Goal: Find specific page/section: Find specific page/section

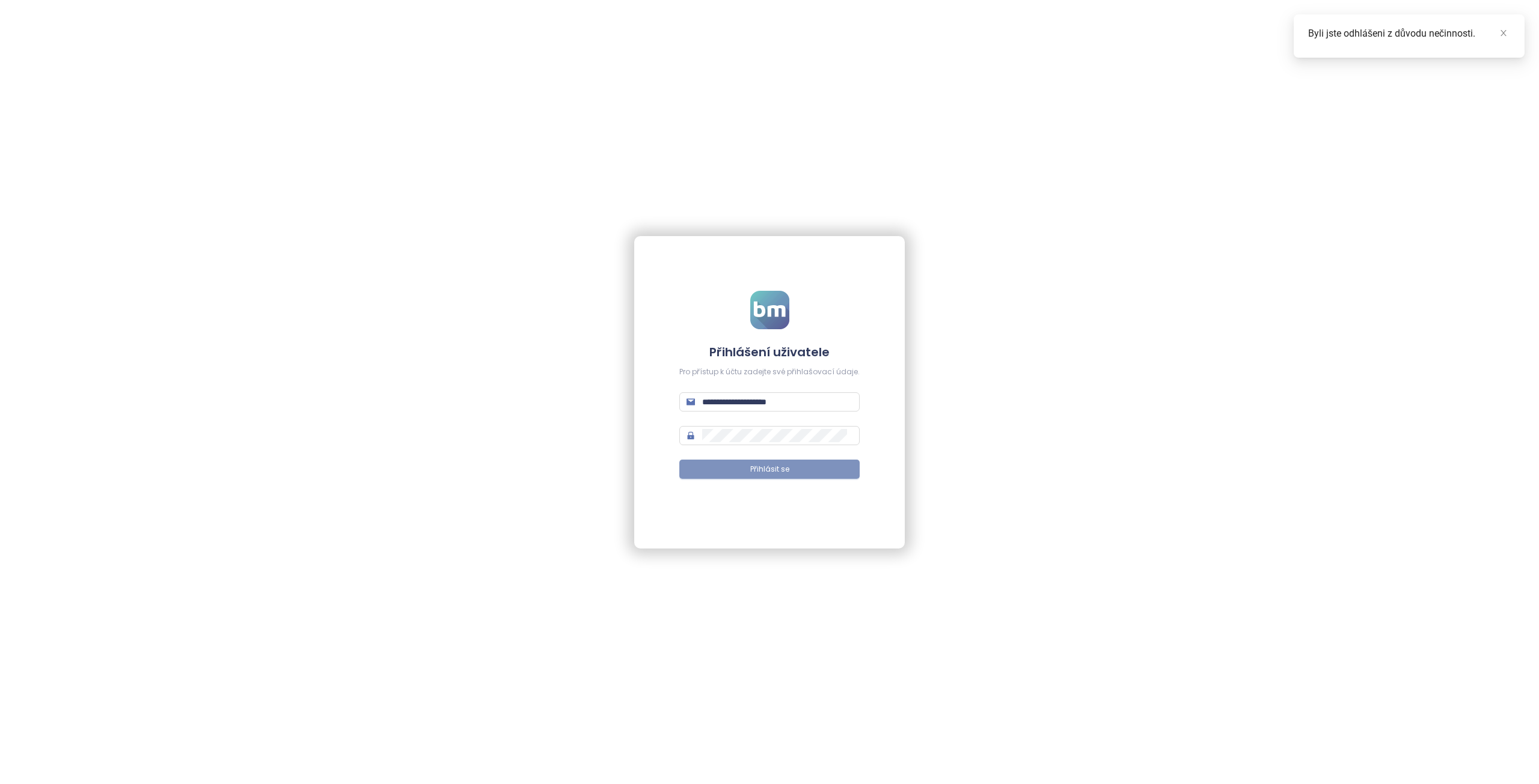
click at [757, 473] on span "Přihlásit se" at bounding box center [770, 469] width 39 height 11
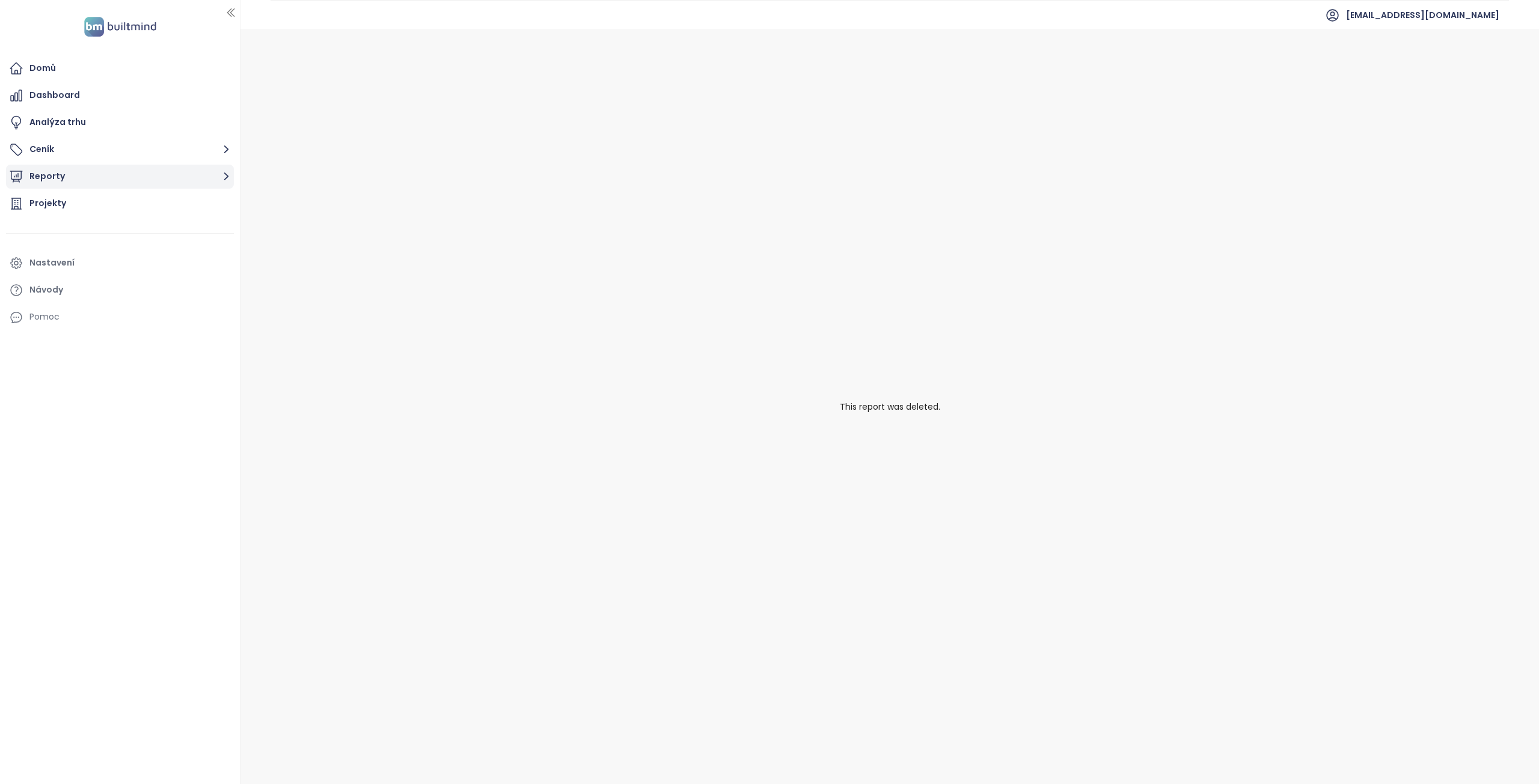
click at [65, 173] on button "Reporty" at bounding box center [120, 177] width 228 height 24
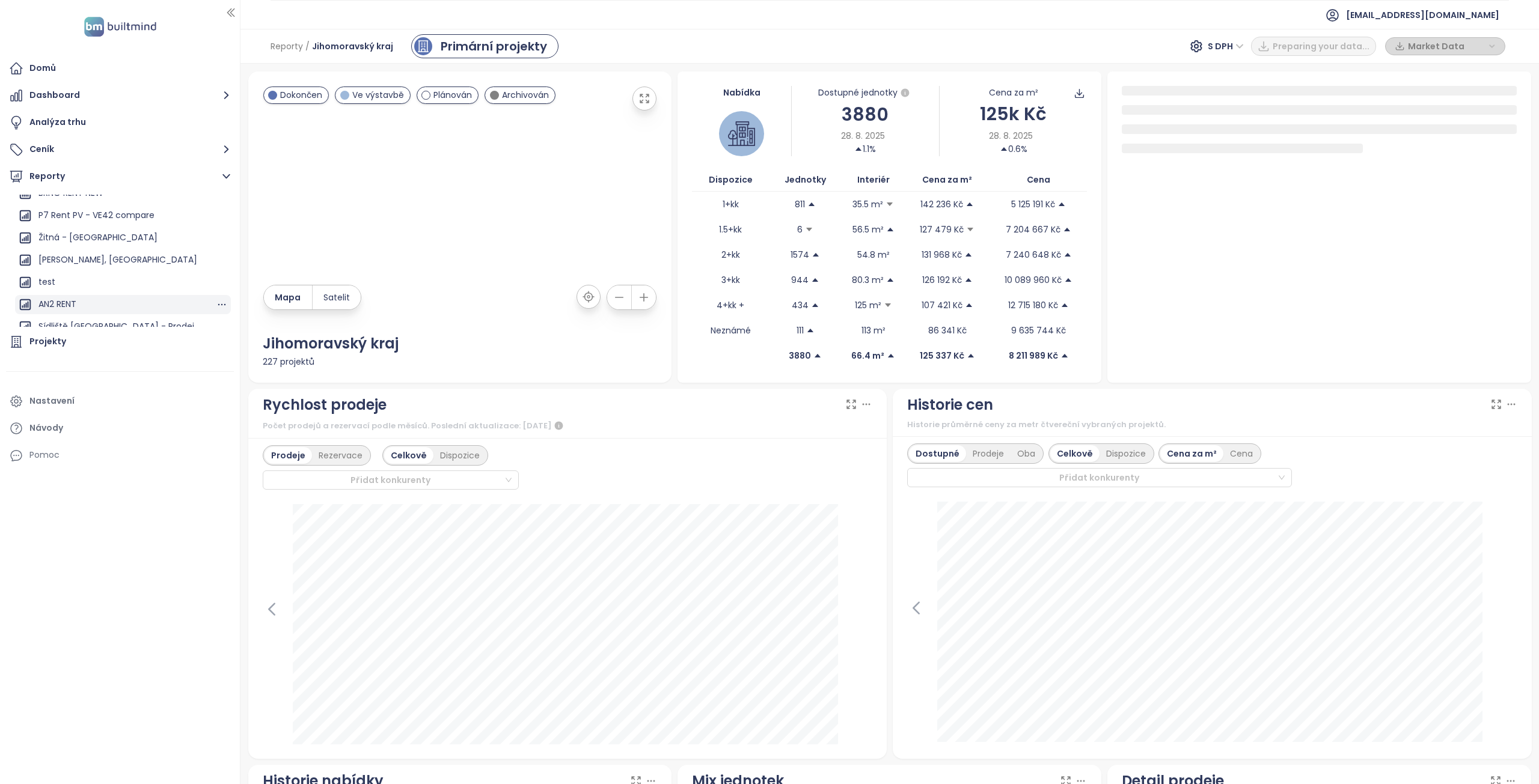
scroll to position [1355, 0]
click at [86, 296] on div "Sídliště [GEOGRAPHIC_DATA] - Prodej" at bounding box center [116, 295] width 156 height 15
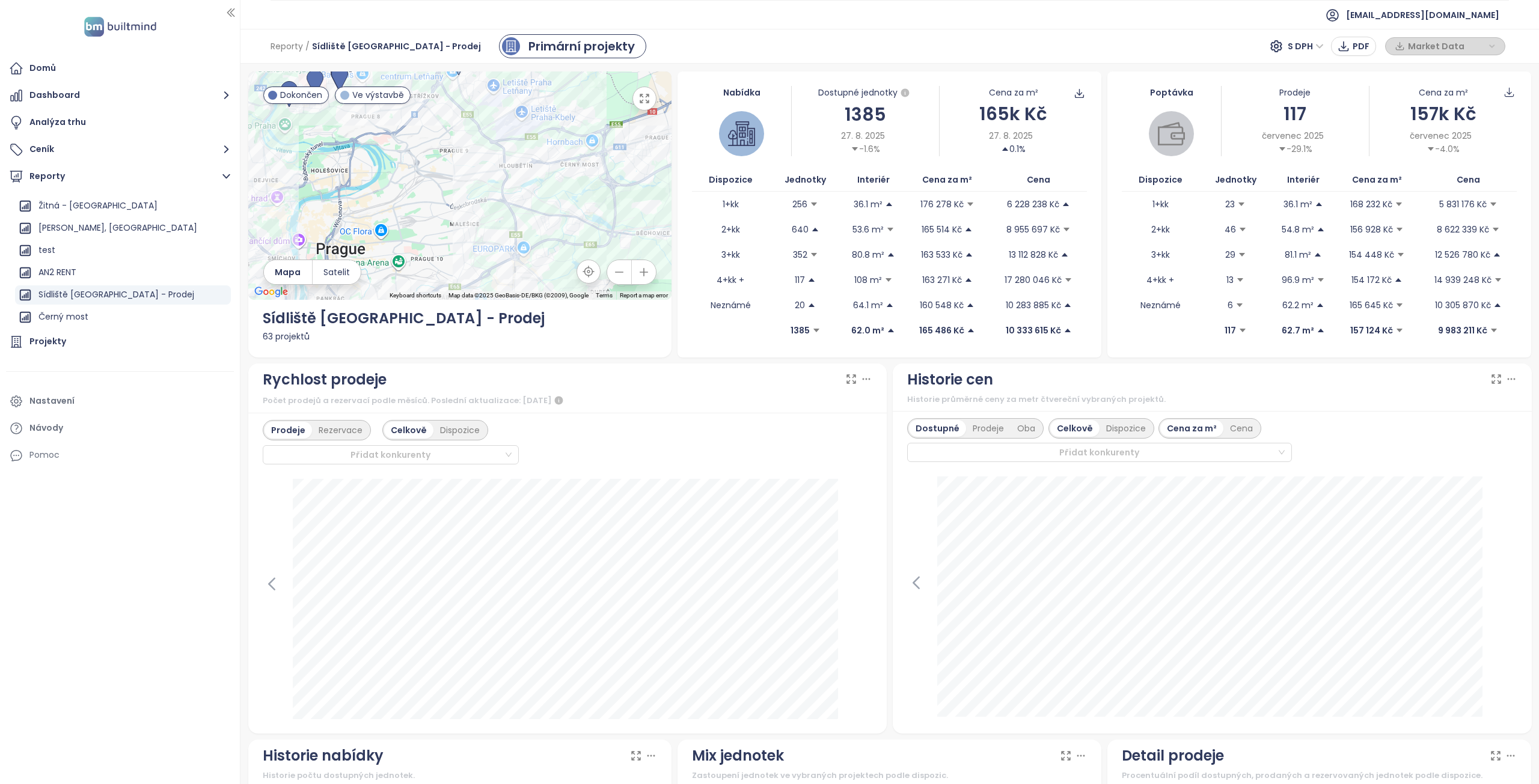
drag, startPoint x: 381, startPoint y: 161, endPoint x: 427, endPoint y: 185, distance: 51.9
click at [425, 185] on div at bounding box center [460, 185] width 424 height 228
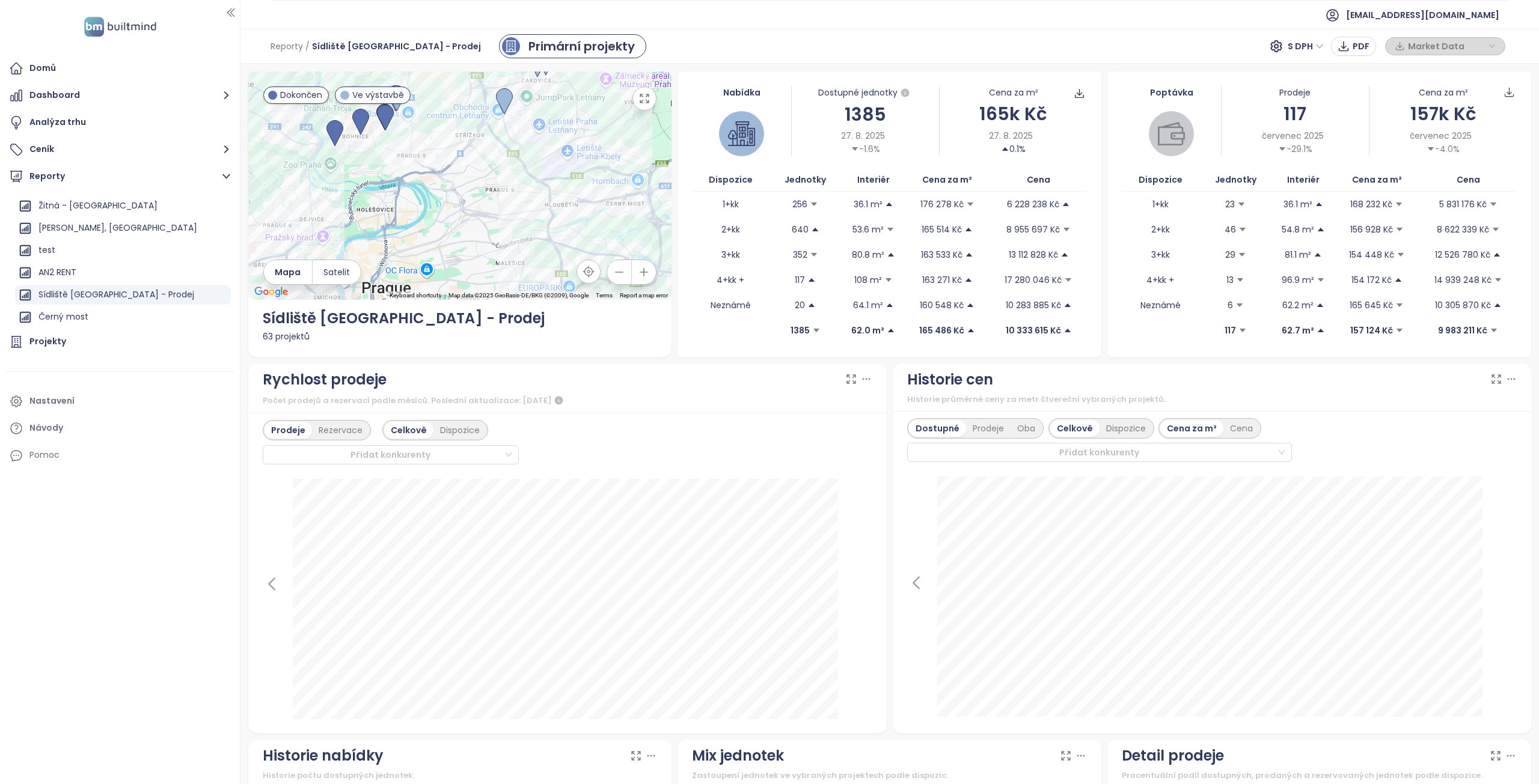
drag, startPoint x: 417, startPoint y: 199, endPoint x: 480, endPoint y: 279, distance: 101.8
click at [478, 279] on div at bounding box center [460, 185] width 424 height 228
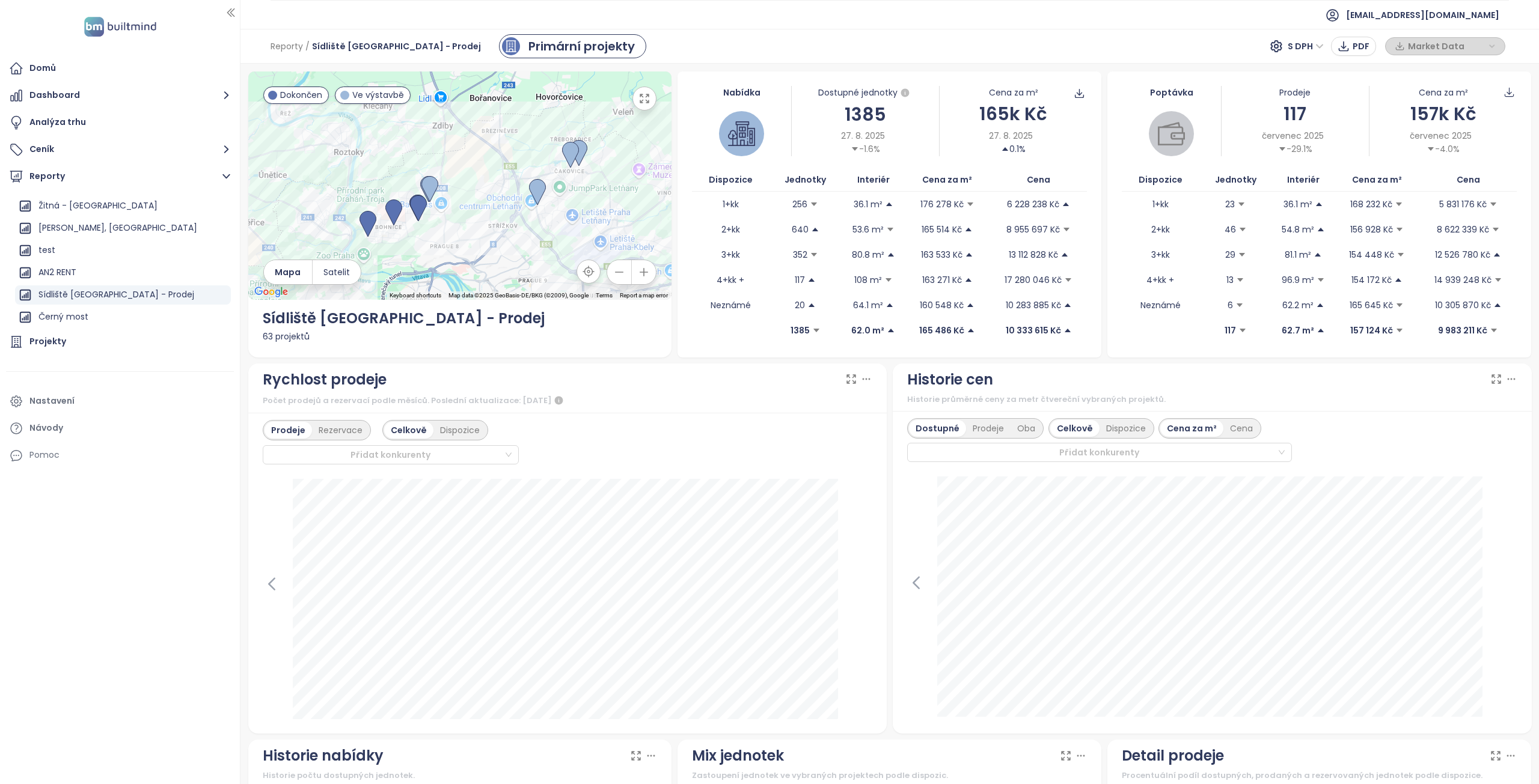
drag, startPoint x: 502, startPoint y: 199, endPoint x: 566, endPoint y: 185, distance: 65.5
click at [485, 220] on div at bounding box center [460, 185] width 424 height 228
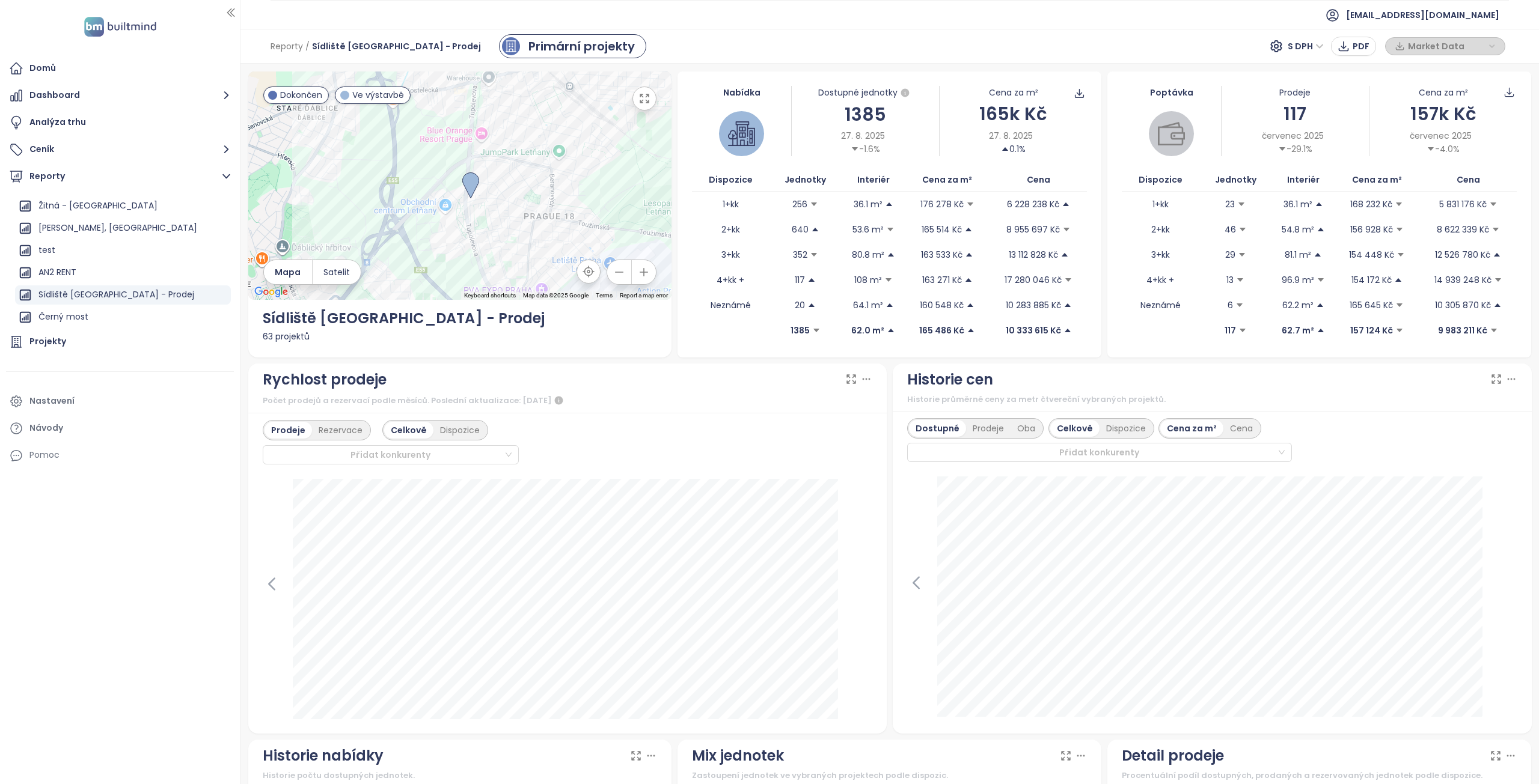
drag, startPoint x: 447, startPoint y: 197, endPoint x: 525, endPoint y: 127, distance: 104.8
click at [525, 127] on div at bounding box center [460, 185] width 424 height 228
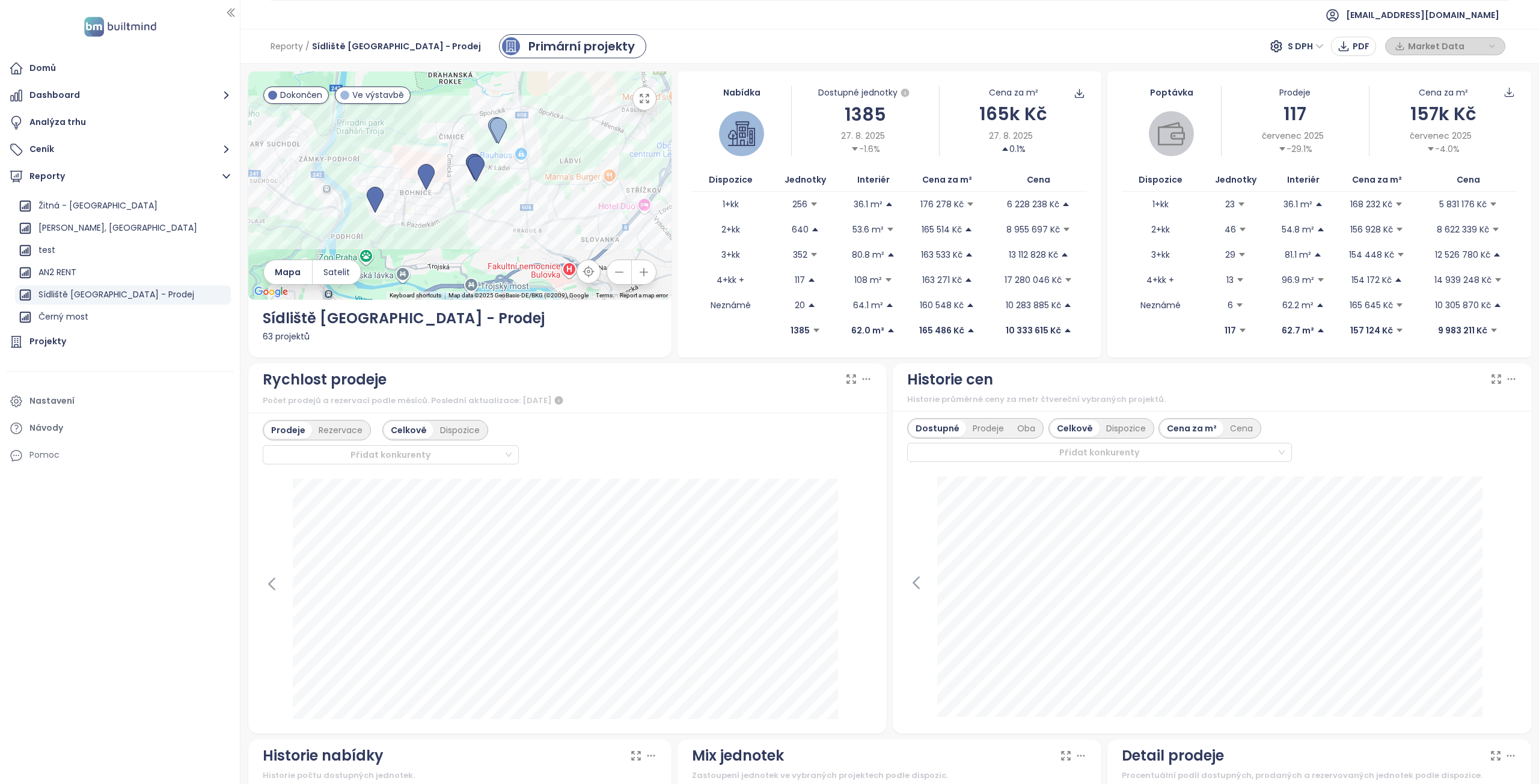
drag, startPoint x: 390, startPoint y: 228, endPoint x: 584, endPoint y: 186, distance: 198.5
click at [584, 186] on div at bounding box center [460, 185] width 424 height 228
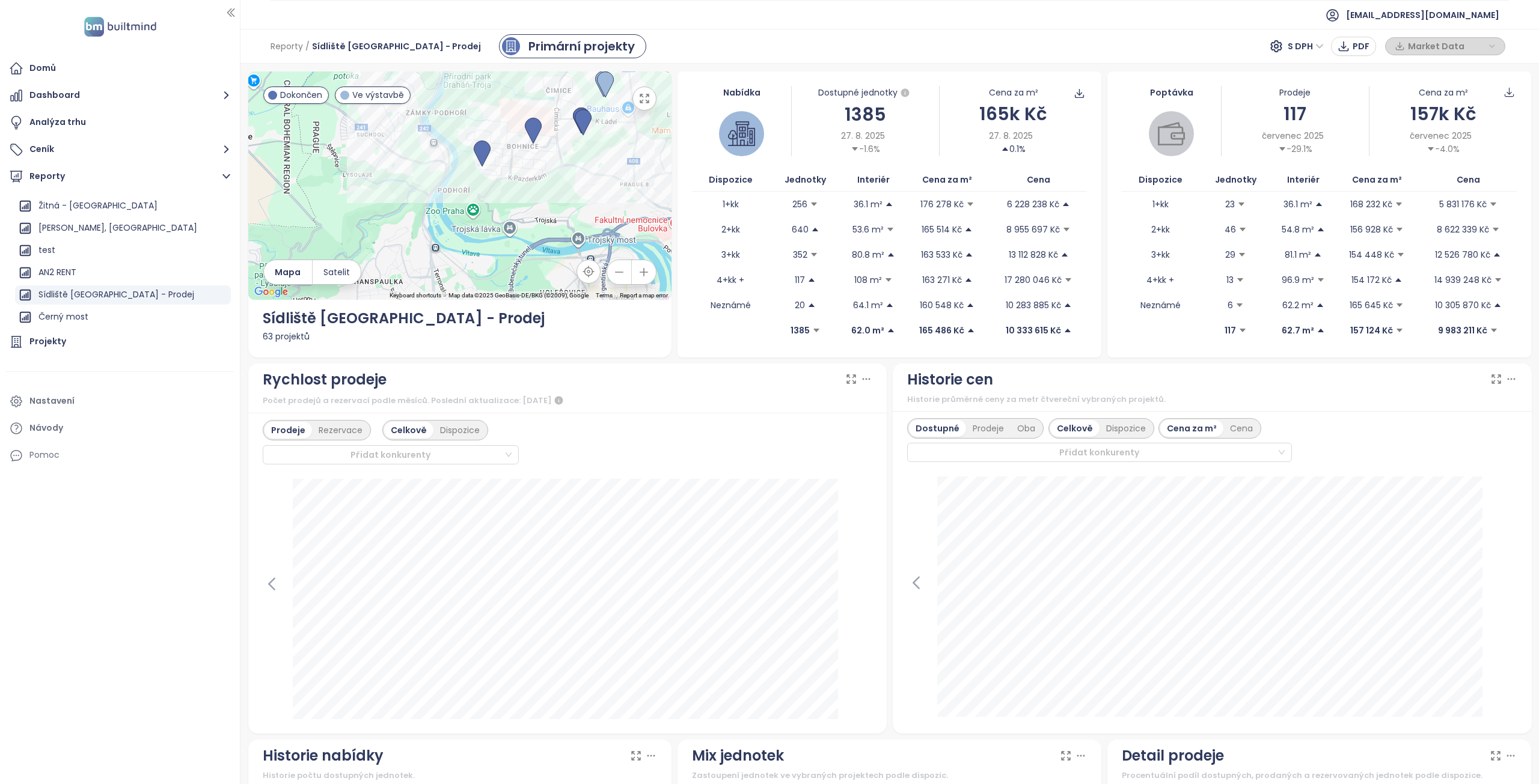
drag, startPoint x: 465, startPoint y: 250, endPoint x: 689, endPoint y: 158, distance: 242.2
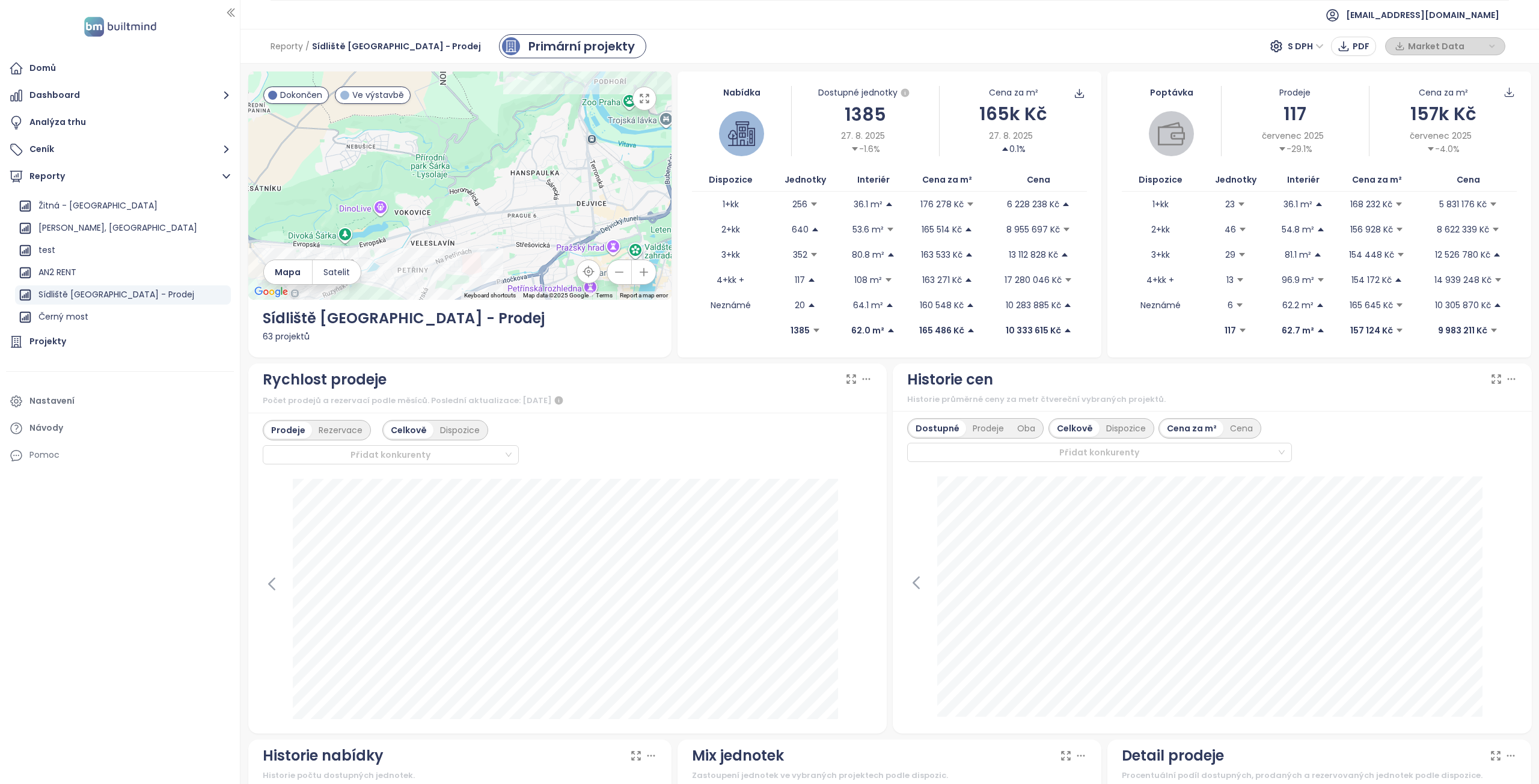
drag, startPoint x: 511, startPoint y: 193, endPoint x: 550, endPoint y: 123, distance: 80.1
click at [549, 123] on div at bounding box center [460, 185] width 424 height 228
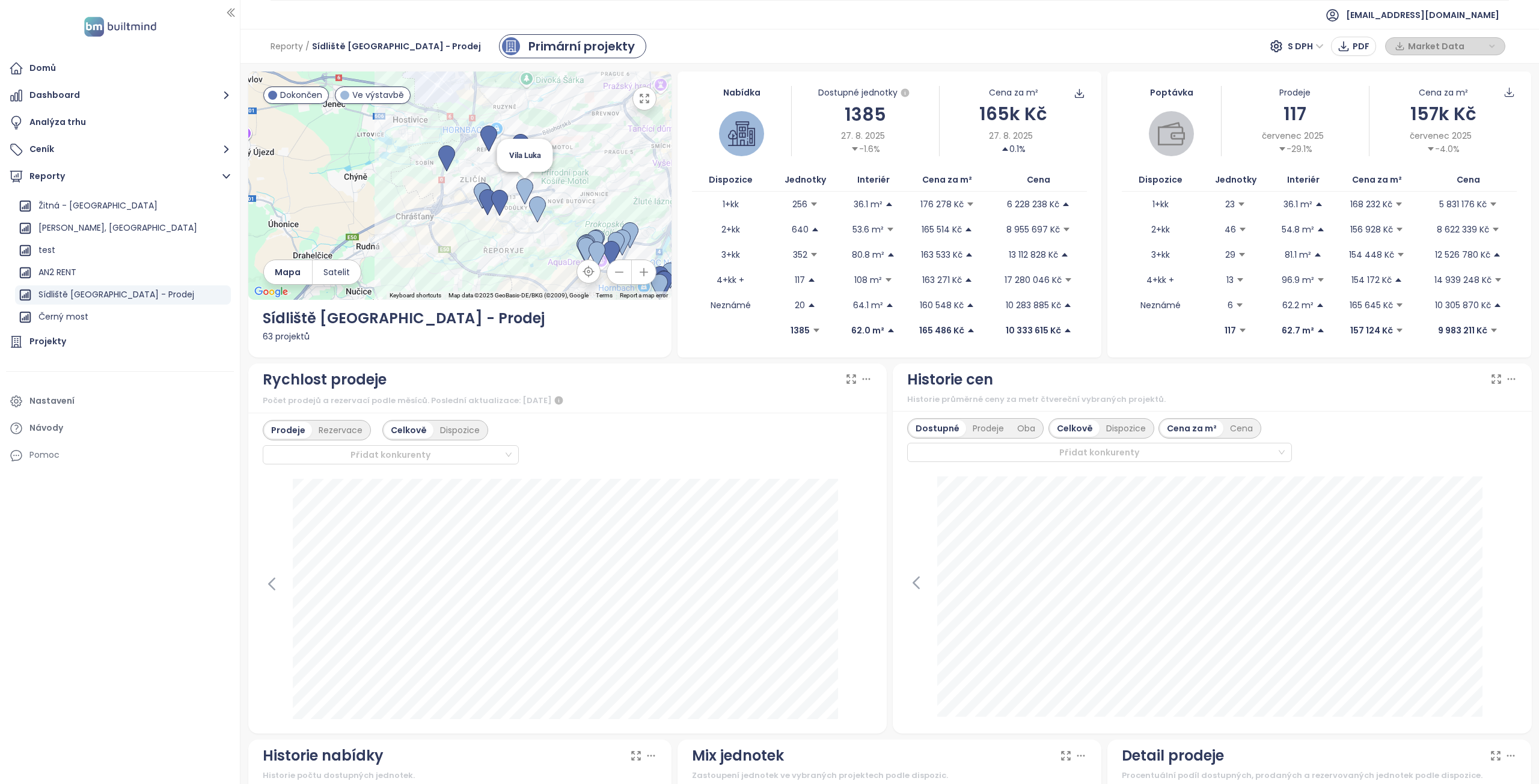
drag, startPoint x: 439, startPoint y: 268, endPoint x: 519, endPoint y: 165, distance: 130.4
click at [533, 175] on div "Vila Luka" at bounding box center [460, 185] width 424 height 228
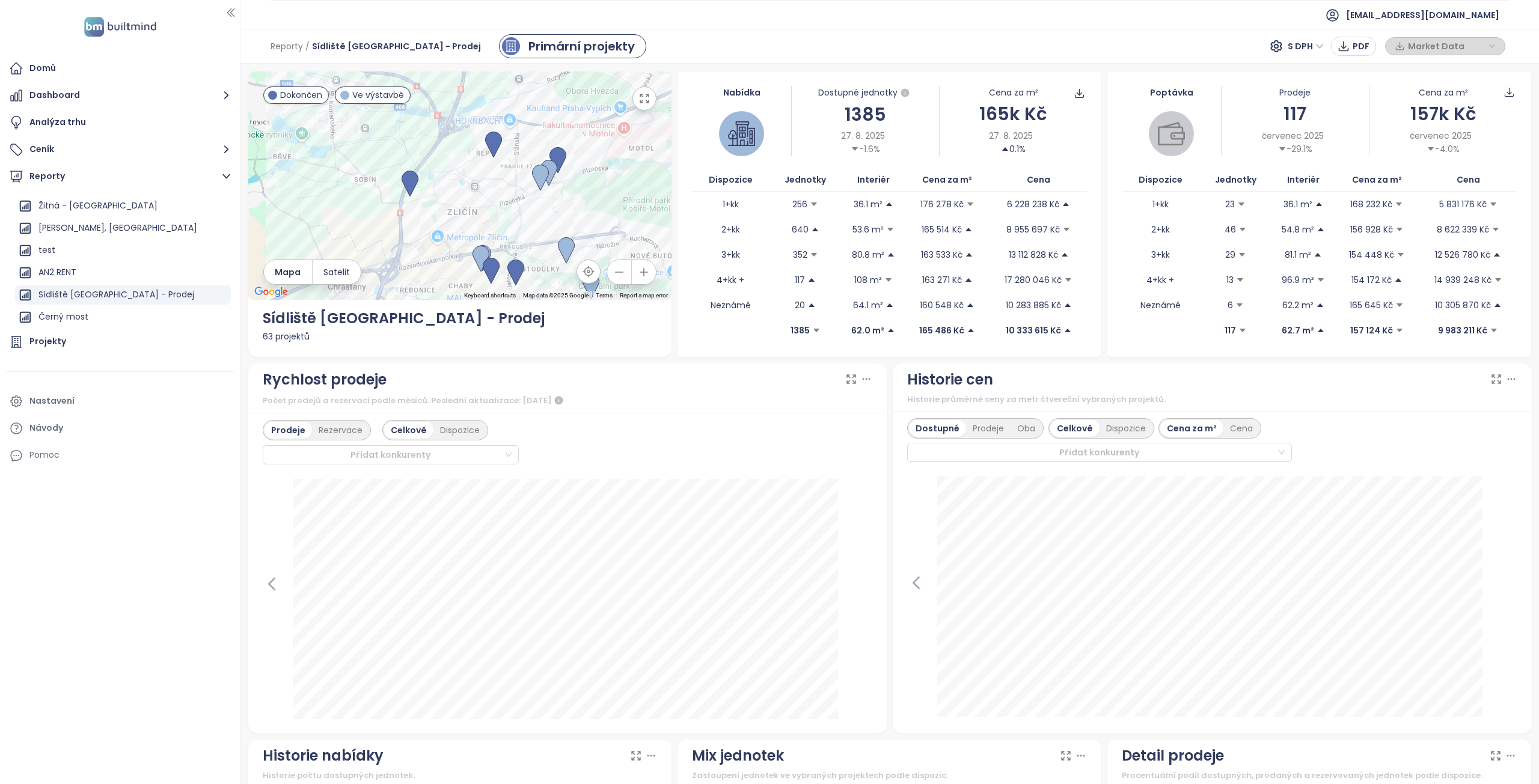
drag, startPoint x: 499, startPoint y: 111, endPoint x: 480, endPoint y: 179, distance: 70.6
click at [480, 179] on div at bounding box center [460, 185] width 424 height 228
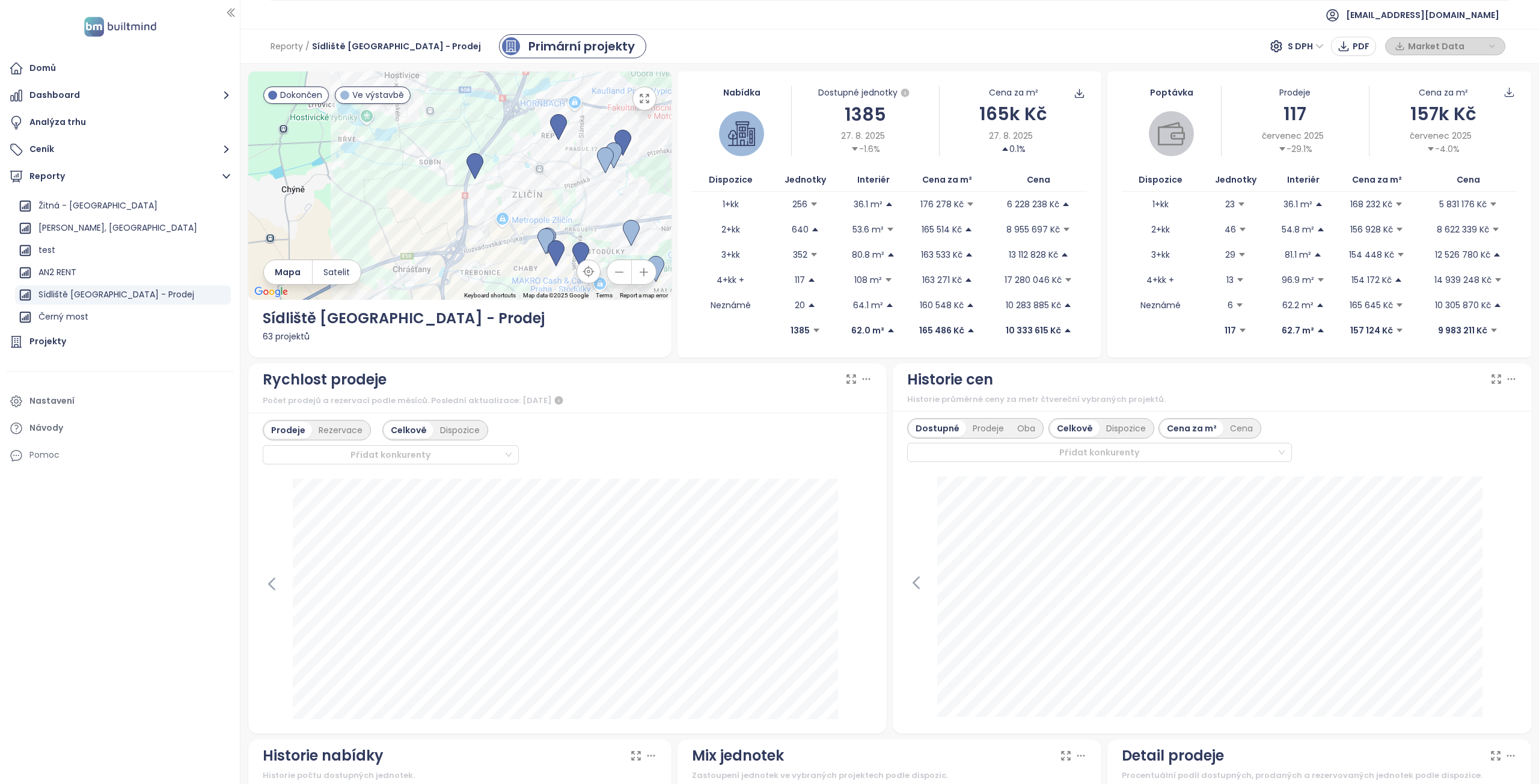
drag, startPoint x: 458, startPoint y: 206, endPoint x: 541, endPoint y: 183, distance: 86.1
click at [541, 183] on div at bounding box center [460, 185] width 424 height 228
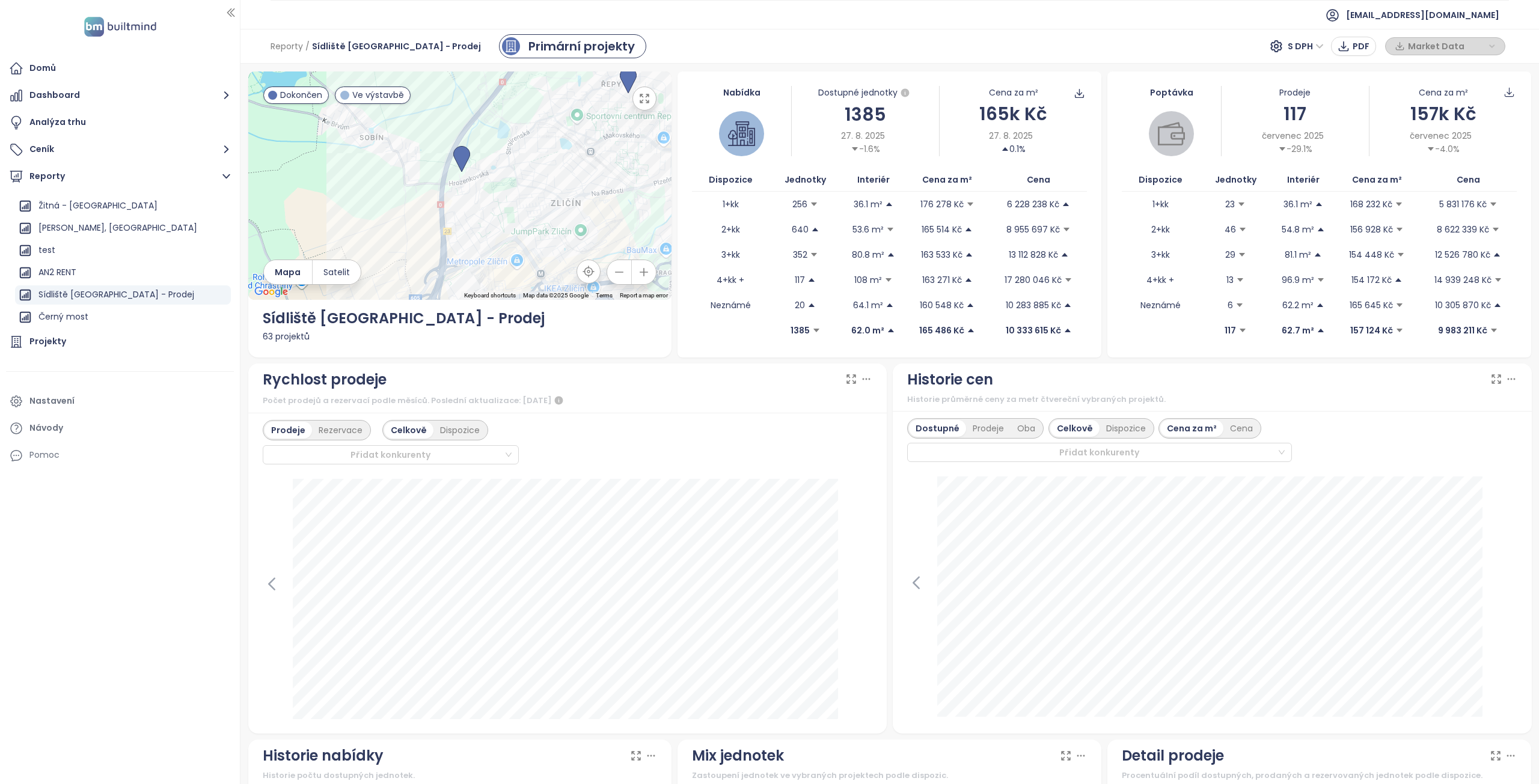
drag, startPoint x: 517, startPoint y: 215, endPoint x: 518, endPoint y: 192, distance: 23.0
click at [518, 192] on div at bounding box center [460, 185] width 424 height 228
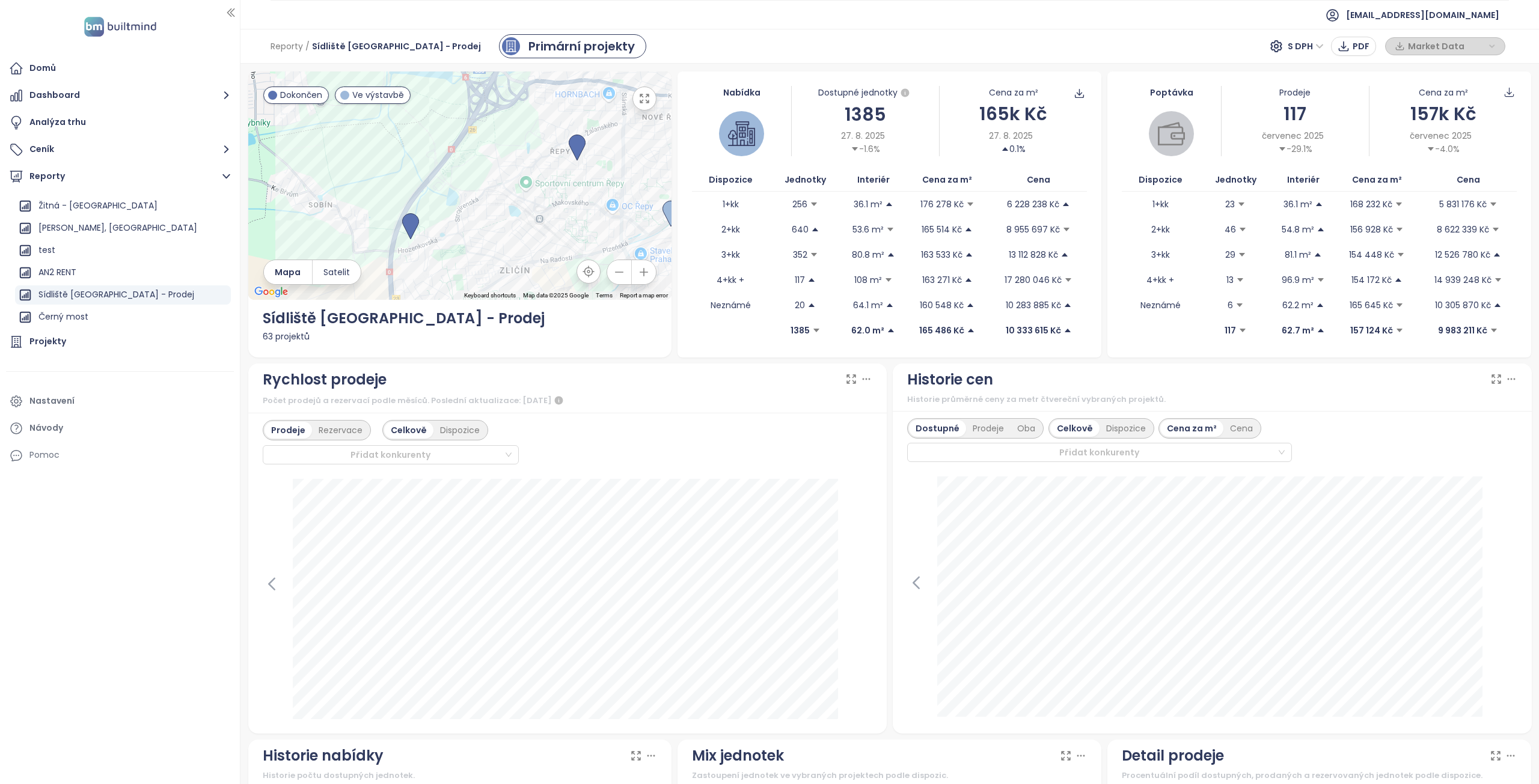
drag, startPoint x: 511, startPoint y: 179, endPoint x: 476, endPoint y: 230, distance: 61.9
click at [476, 230] on div at bounding box center [460, 185] width 424 height 228
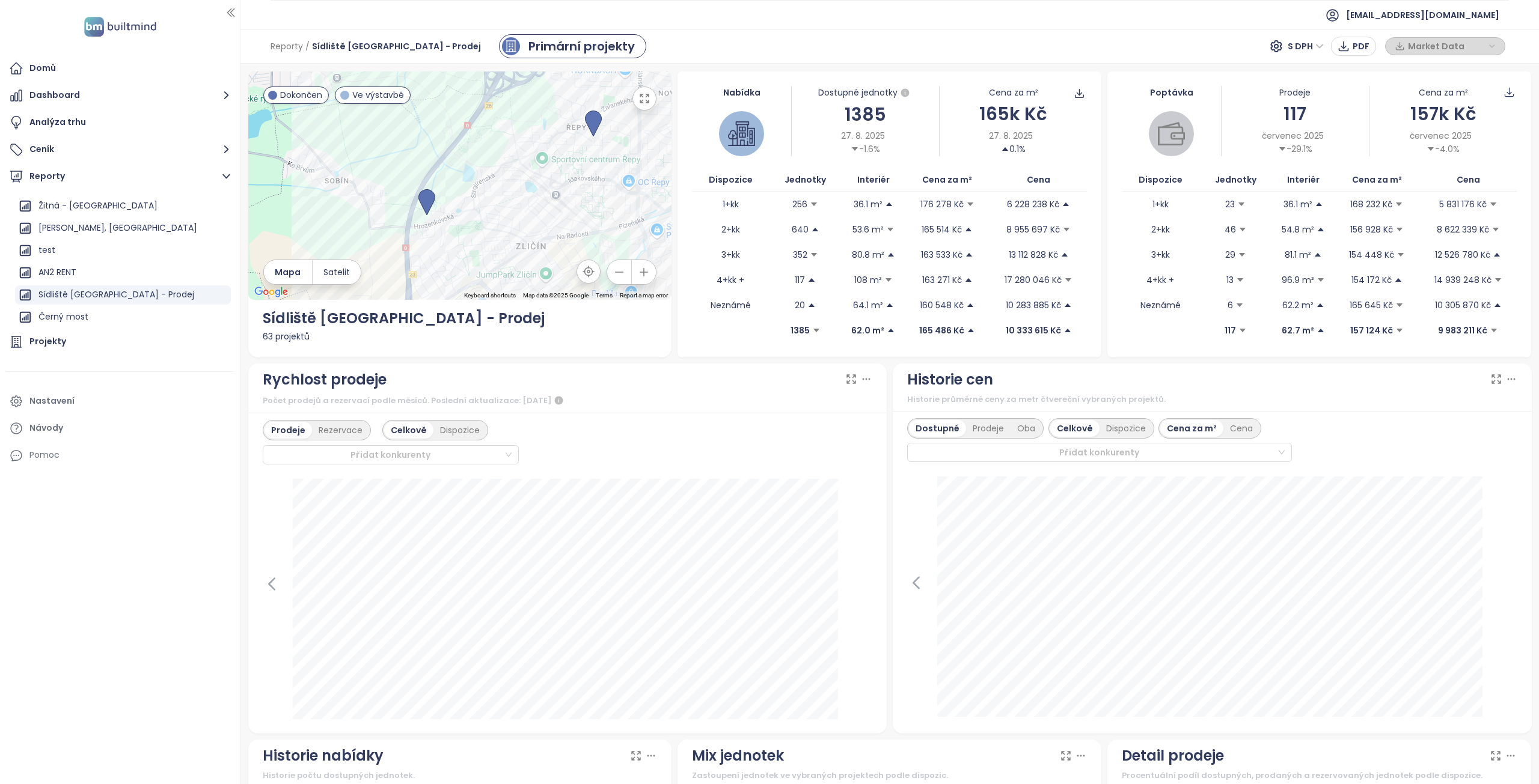
drag, startPoint x: 451, startPoint y: 252, endPoint x: 497, endPoint y: 185, distance: 81.3
click at [496, 185] on div at bounding box center [460, 185] width 424 height 228
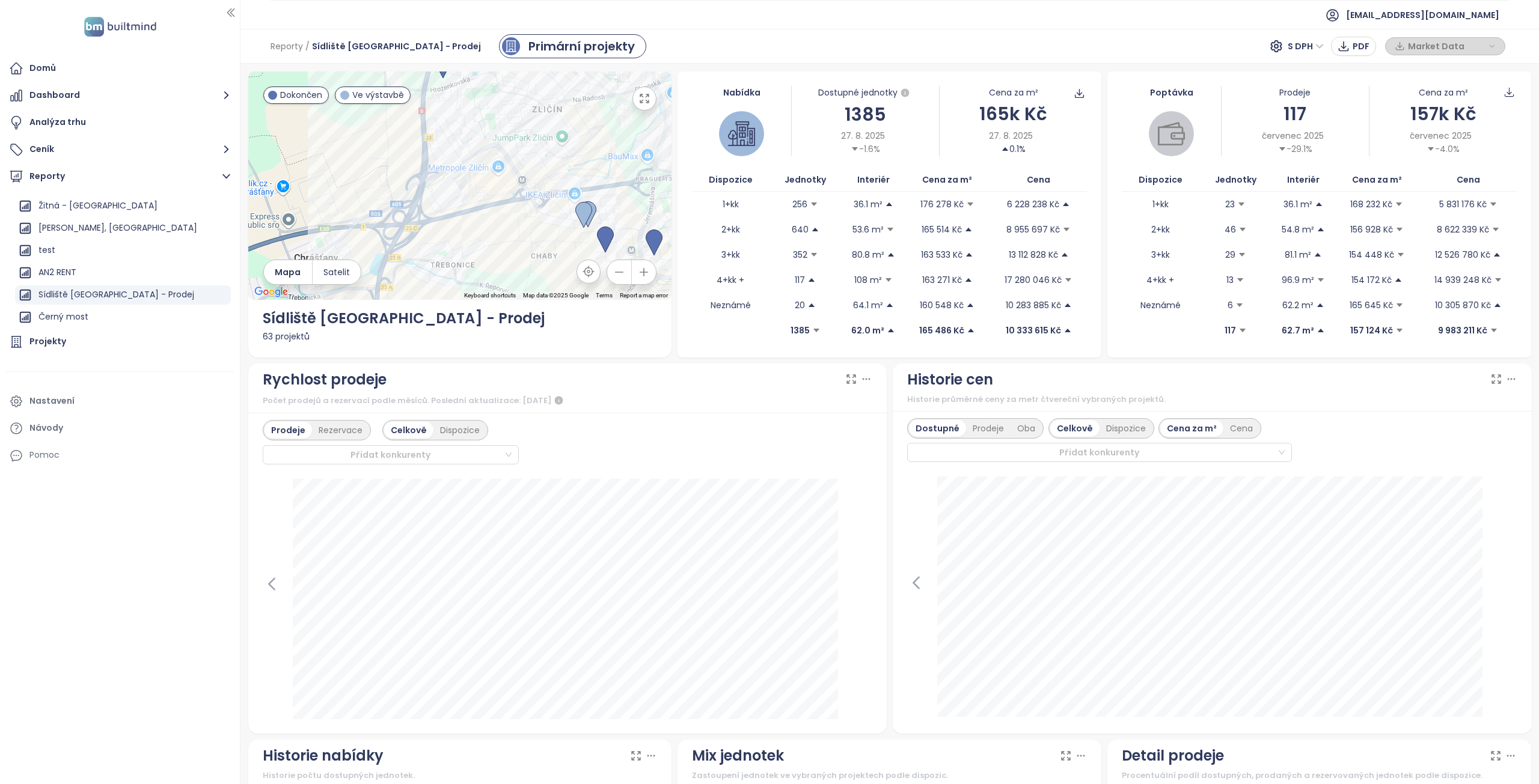
drag, startPoint x: 485, startPoint y: 169, endPoint x: 479, endPoint y: 128, distance: 41.4
click at [479, 131] on div at bounding box center [460, 185] width 424 height 228
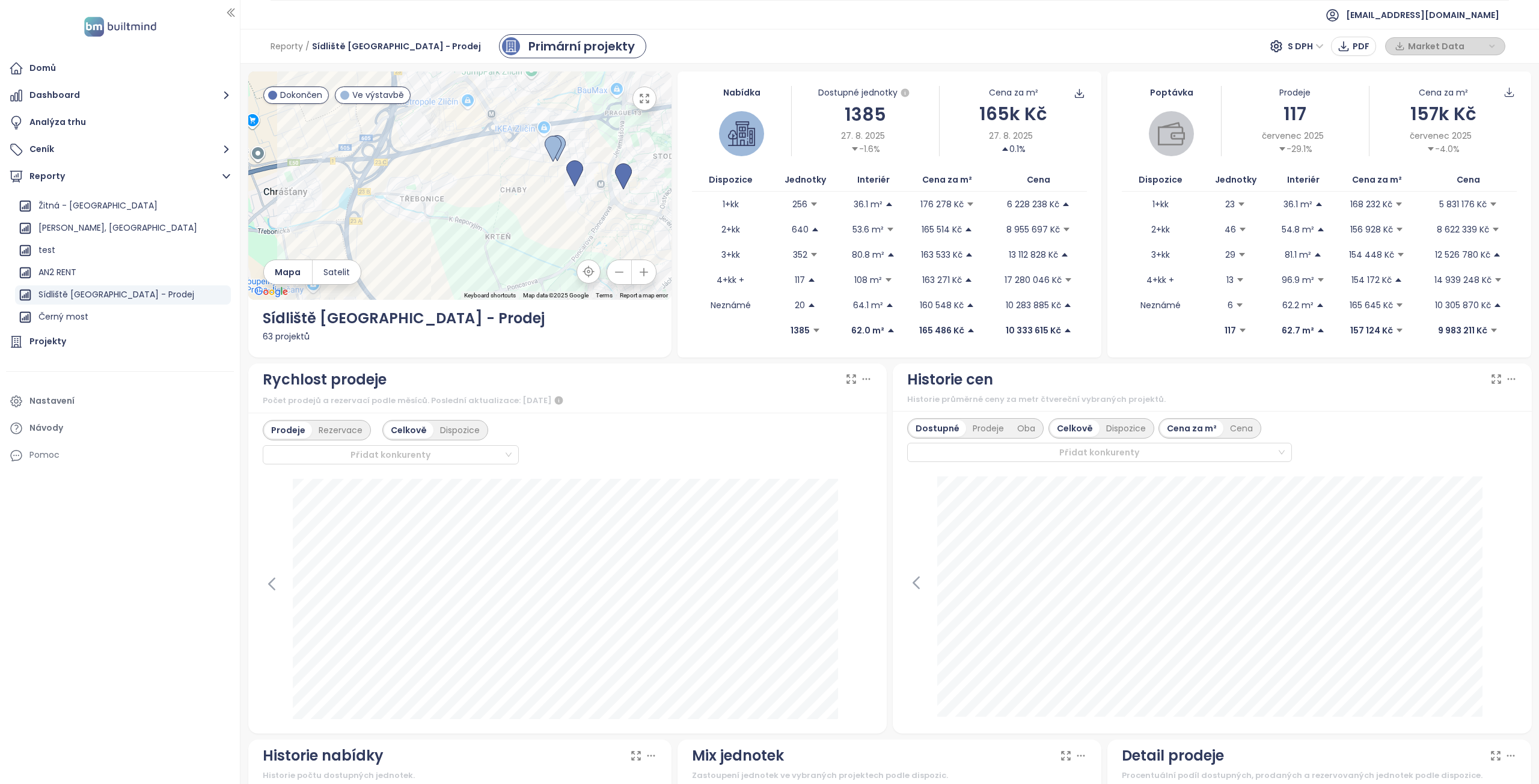
drag, startPoint x: 520, startPoint y: 230, endPoint x: 427, endPoint y: 198, distance: 98.4
click at [427, 198] on div at bounding box center [460, 185] width 424 height 228
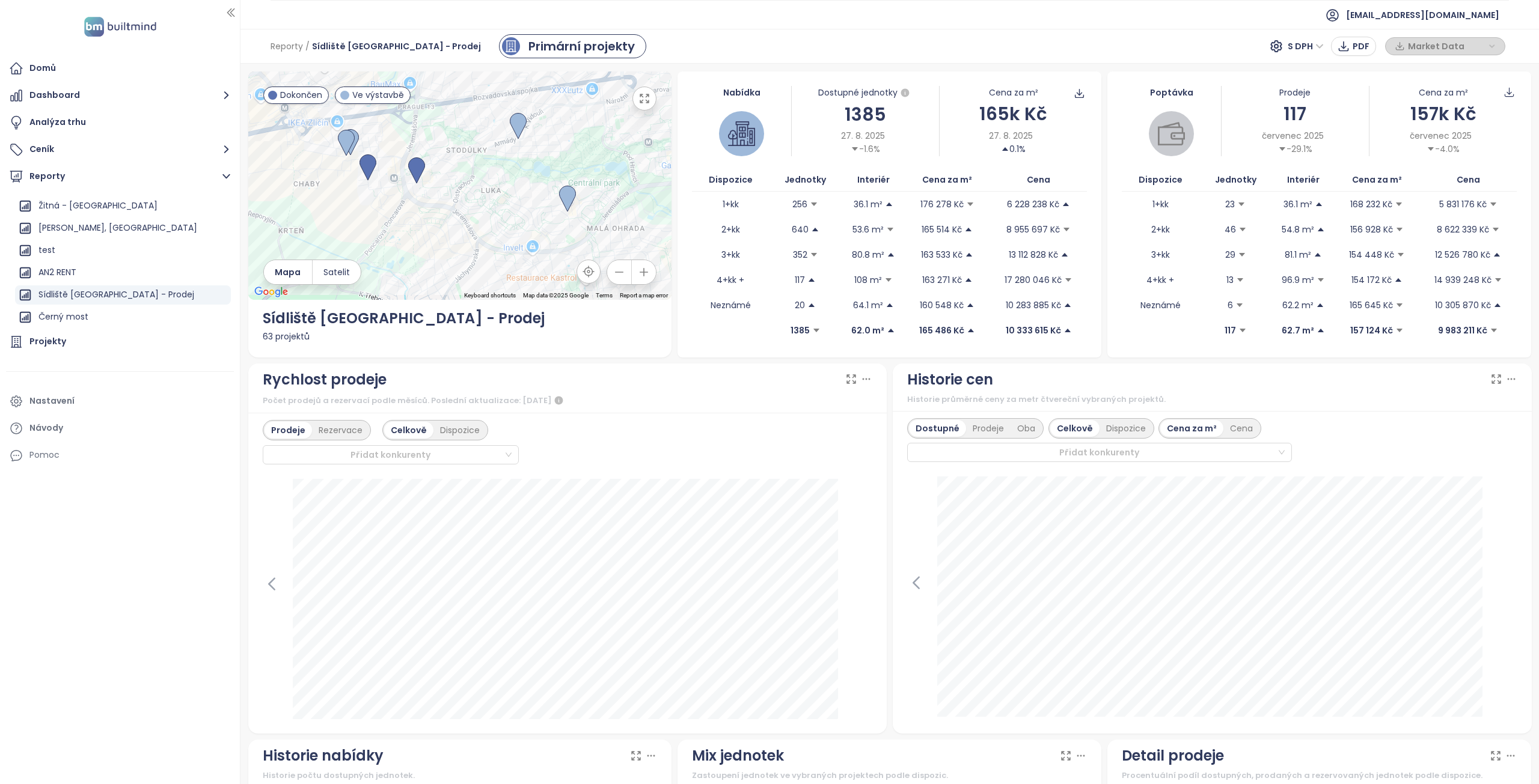
drag, startPoint x: 498, startPoint y: 199, endPoint x: 391, endPoint y: 224, distance: 109.9
click at [391, 224] on div at bounding box center [460, 185] width 424 height 228
drag, startPoint x: 504, startPoint y: 181, endPoint x: 499, endPoint y: 205, distance: 24.5
click at [499, 205] on div at bounding box center [460, 185] width 424 height 228
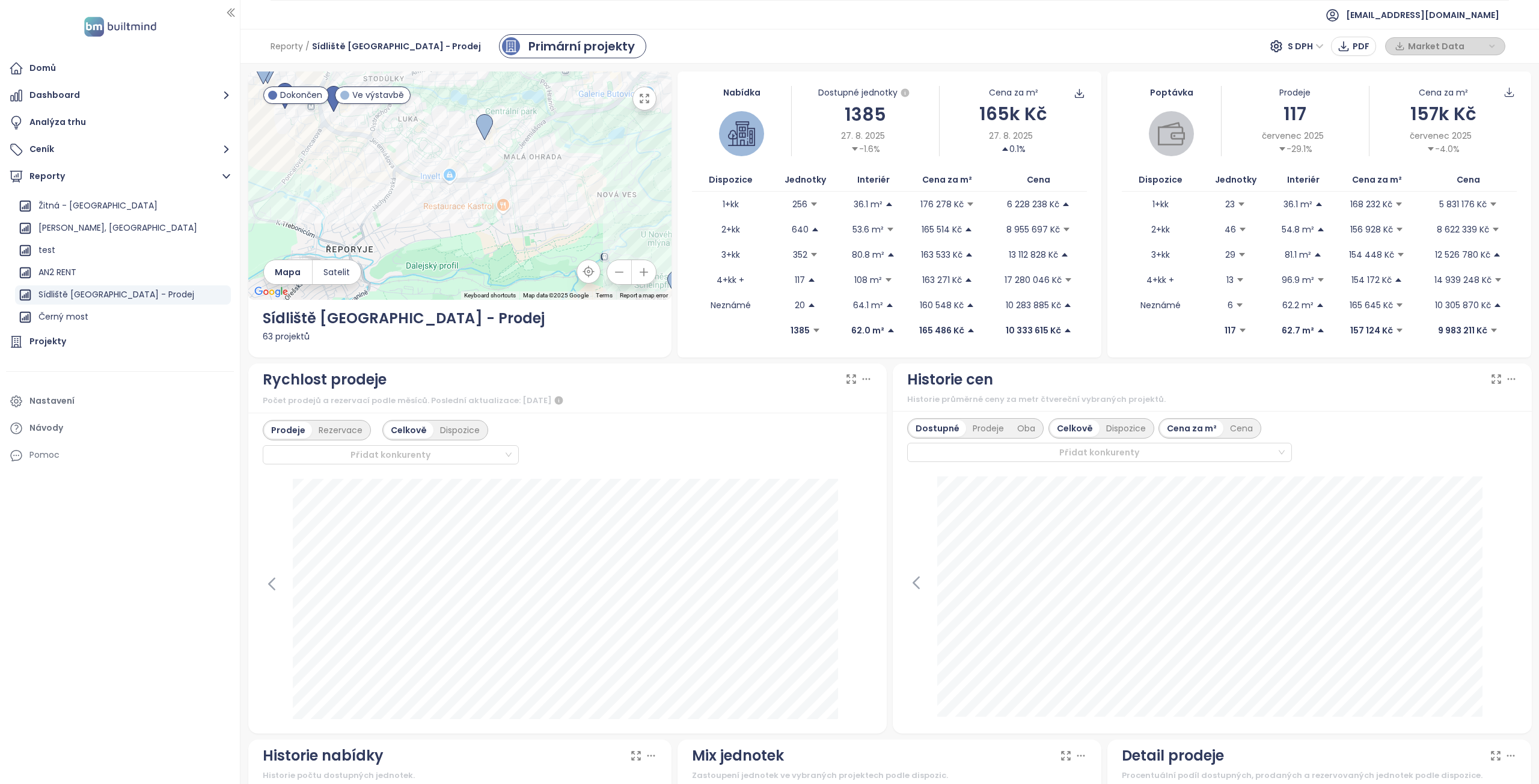
drag, startPoint x: 490, startPoint y: 242, endPoint x: 413, endPoint y: 138, distance: 129.4
click at [413, 138] on div at bounding box center [460, 185] width 424 height 228
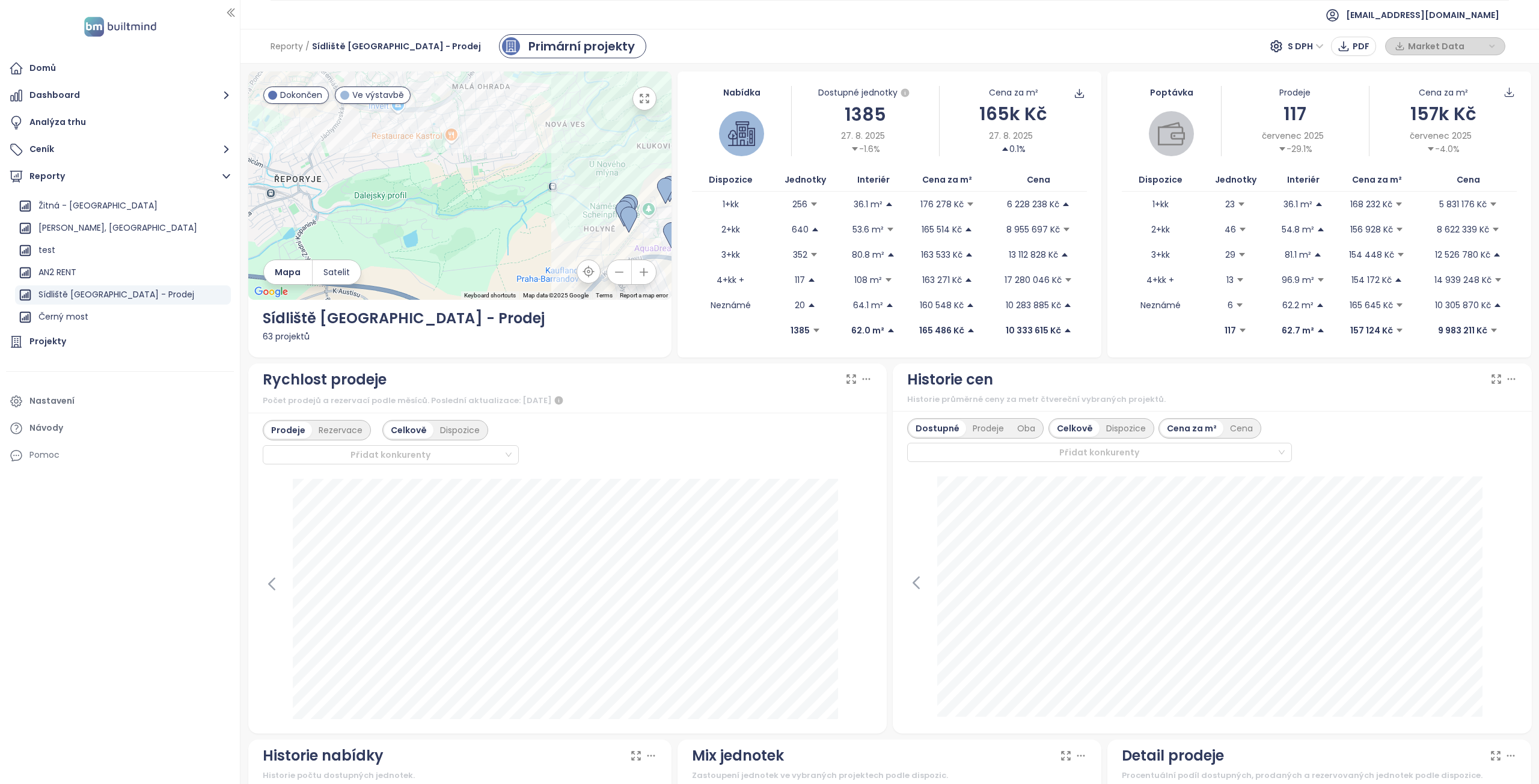
drag, startPoint x: 456, startPoint y: 239, endPoint x: 386, endPoint y: 159, distance: 106.3
click at [386, 160] on div at bounding box center [460, 185] width 424 height 228
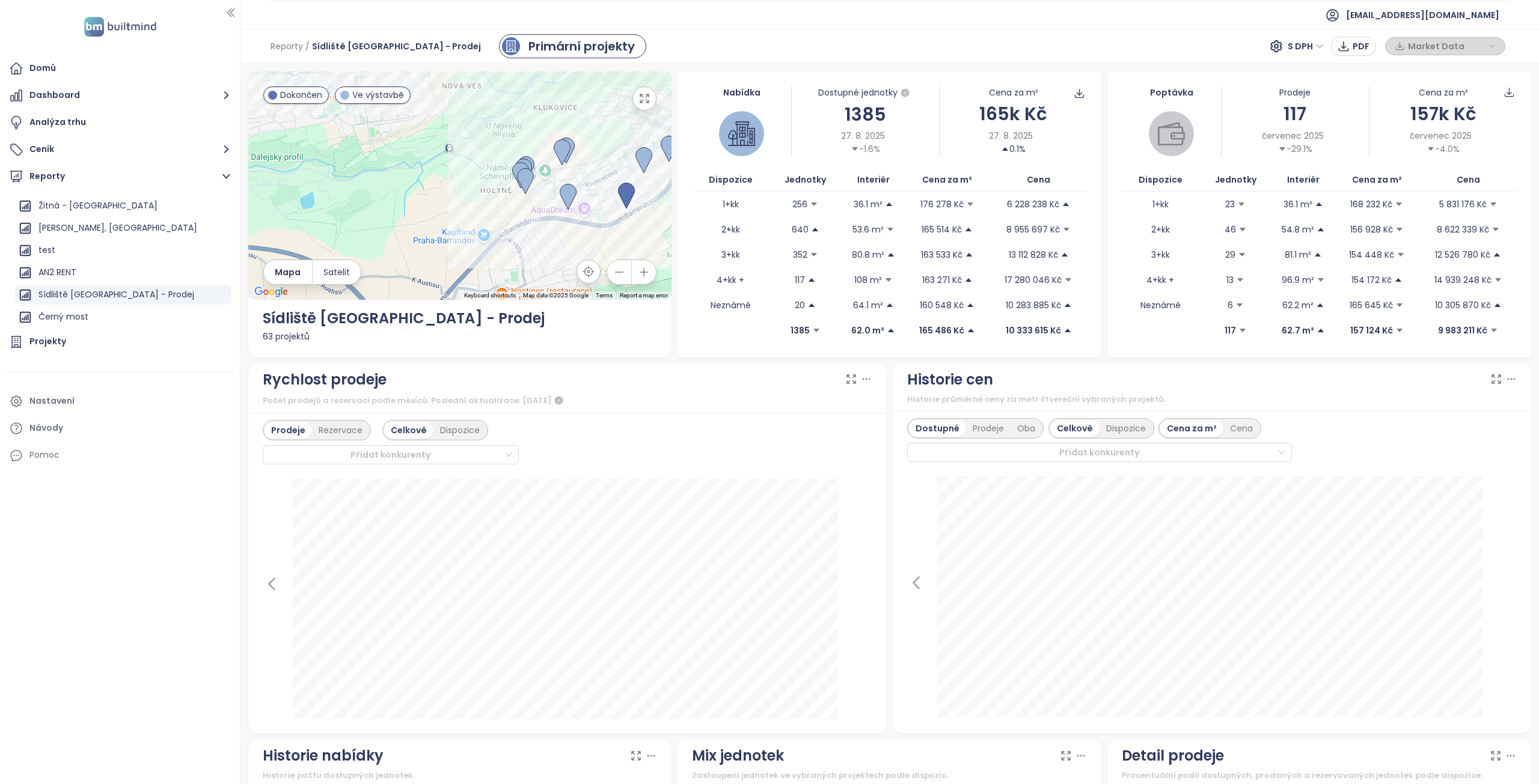
drag, startPoint x: 489, startPoint y: 178, endPoint x: 371, endPoint y: 209, distance: 122.0
click at [371, 209] on div at bounding box center [460, 185] width 424 height 228
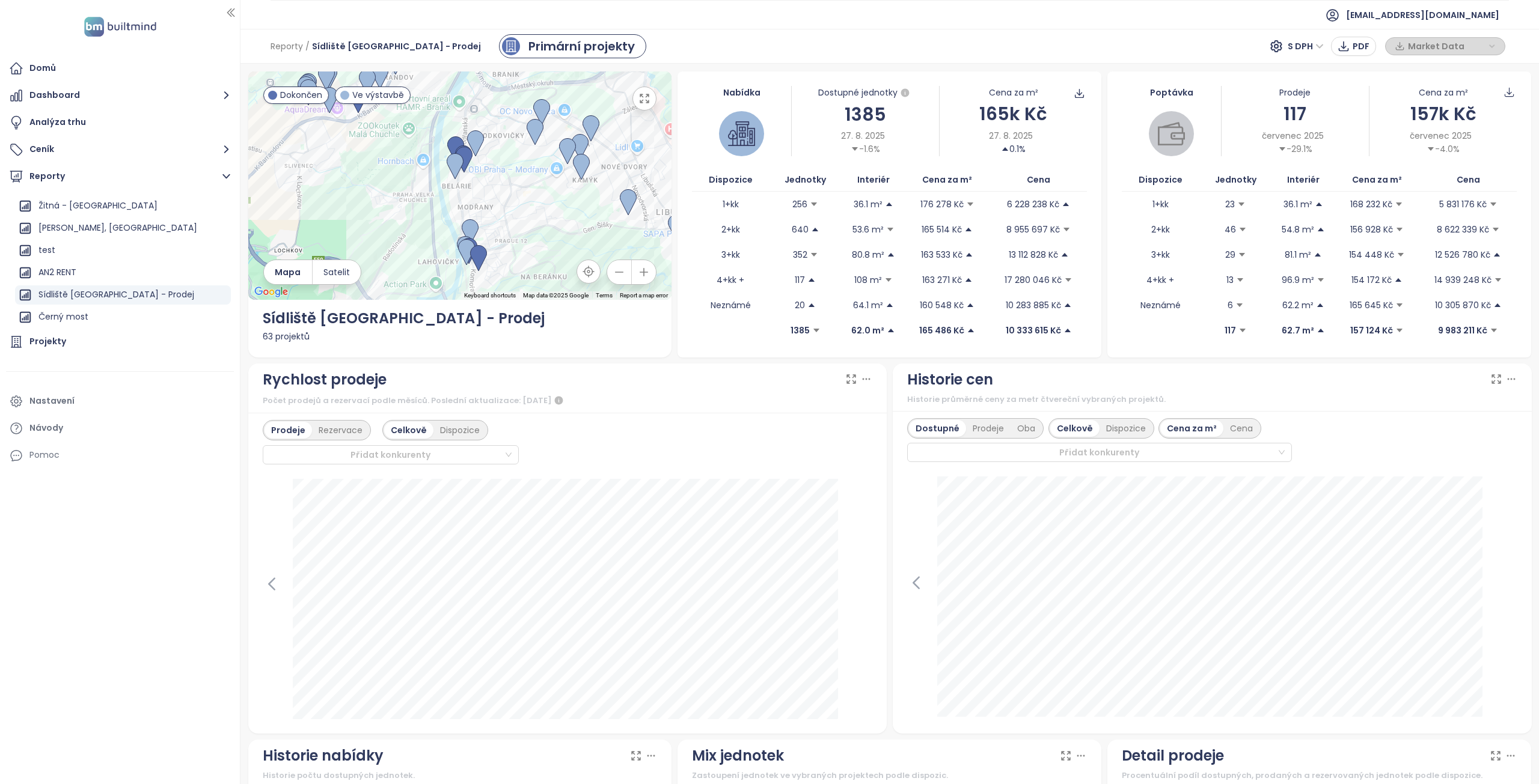
drag, startPoint x: 459, startPoint y: 268, endPoint x: 392, endPoint y: 167, distance: 121.2
click at [387, 163] on div at bounding box center [460, 185] width 424 height 228
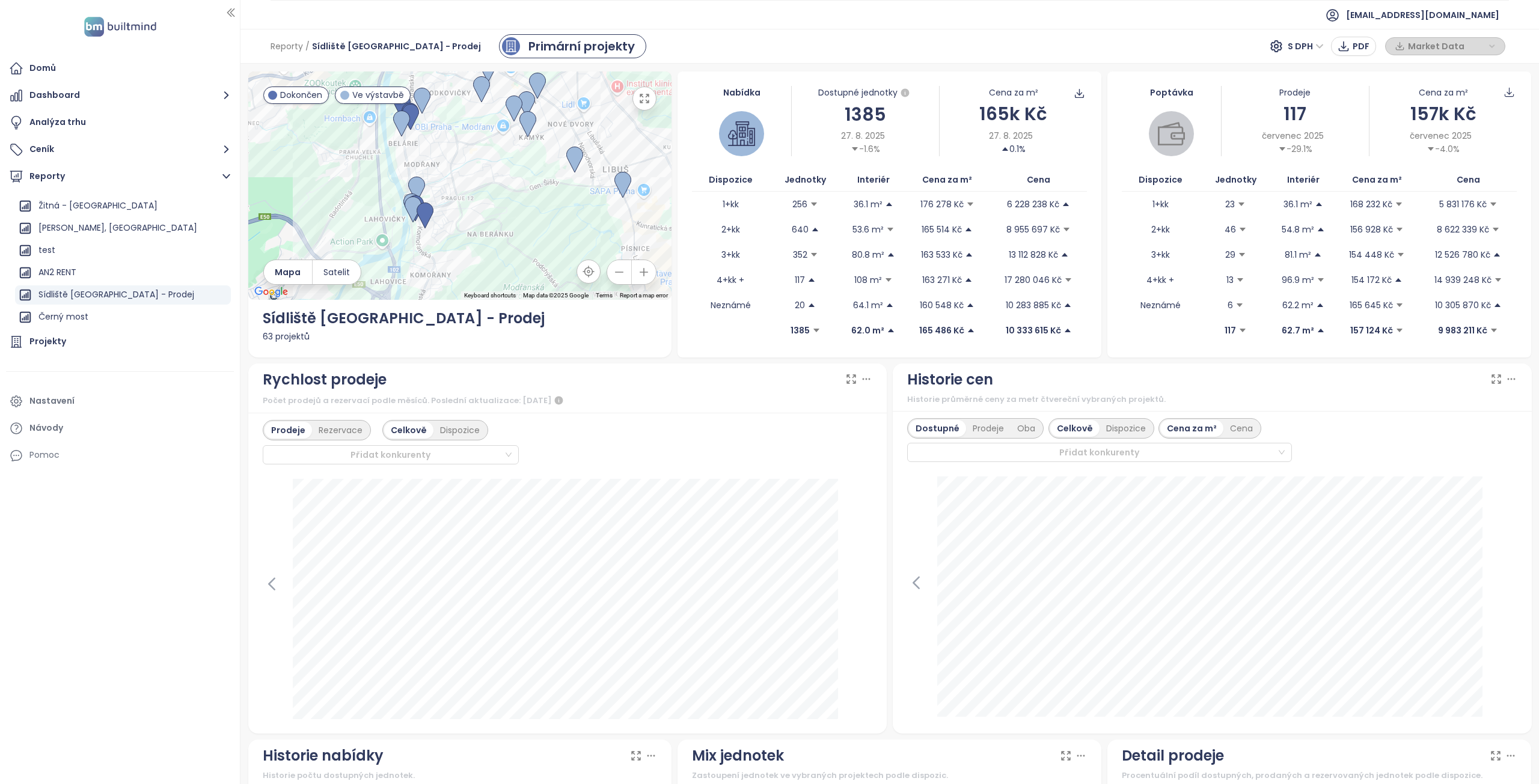
drag, startPoint x: 563, startPoint y: 238, endPoint x: 493, endPoint y: 182, distance: 89.6
click at [496, 185] on div at bounding box center [460, 185] width 424 height 228
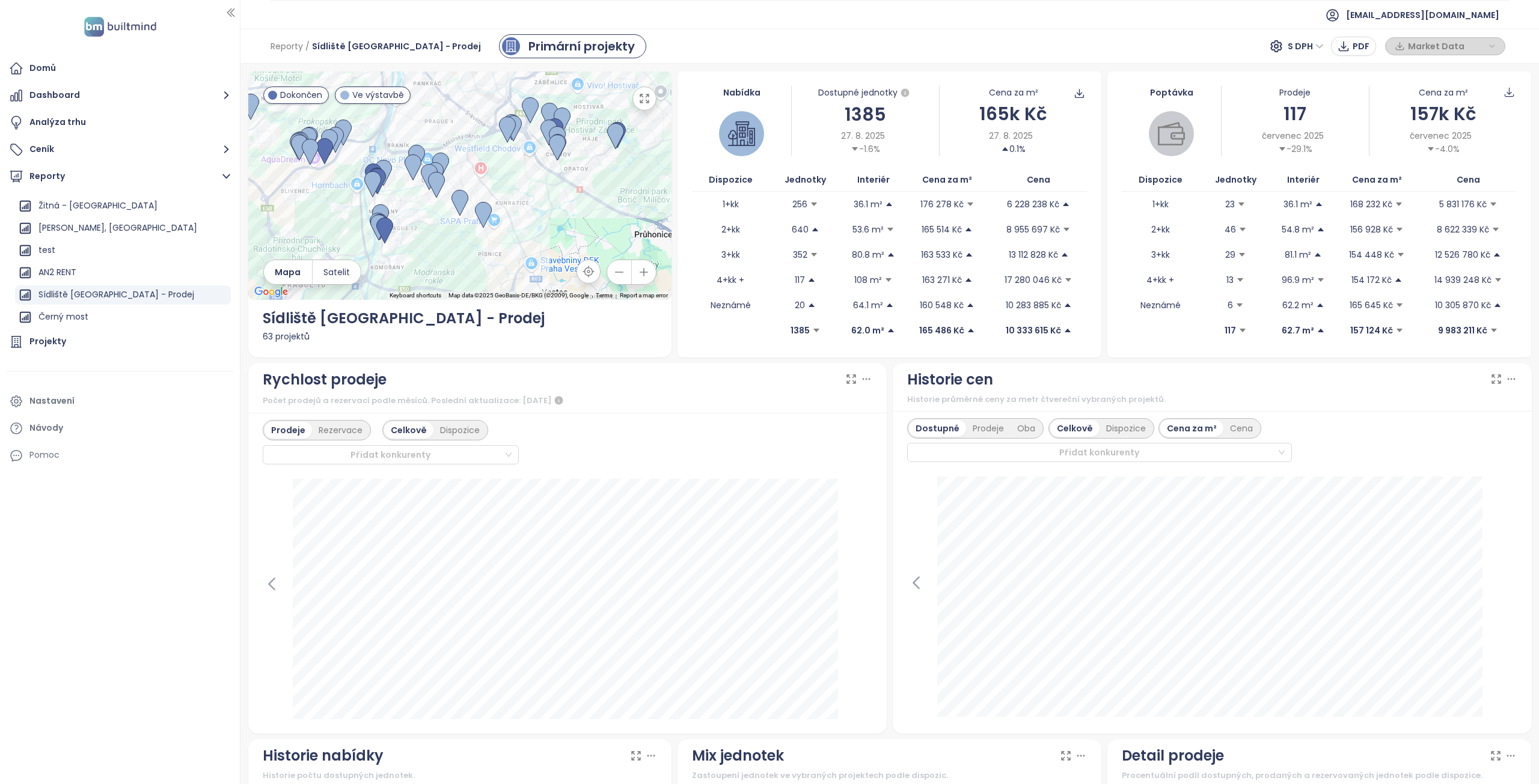
drag, startPoint x: 624, startPoint y: 170, endPoint x: 504, endPoint y: 243, distance: 140.5
click at [504, 243] on div at bounding box center [460, 185] width 424 height 228
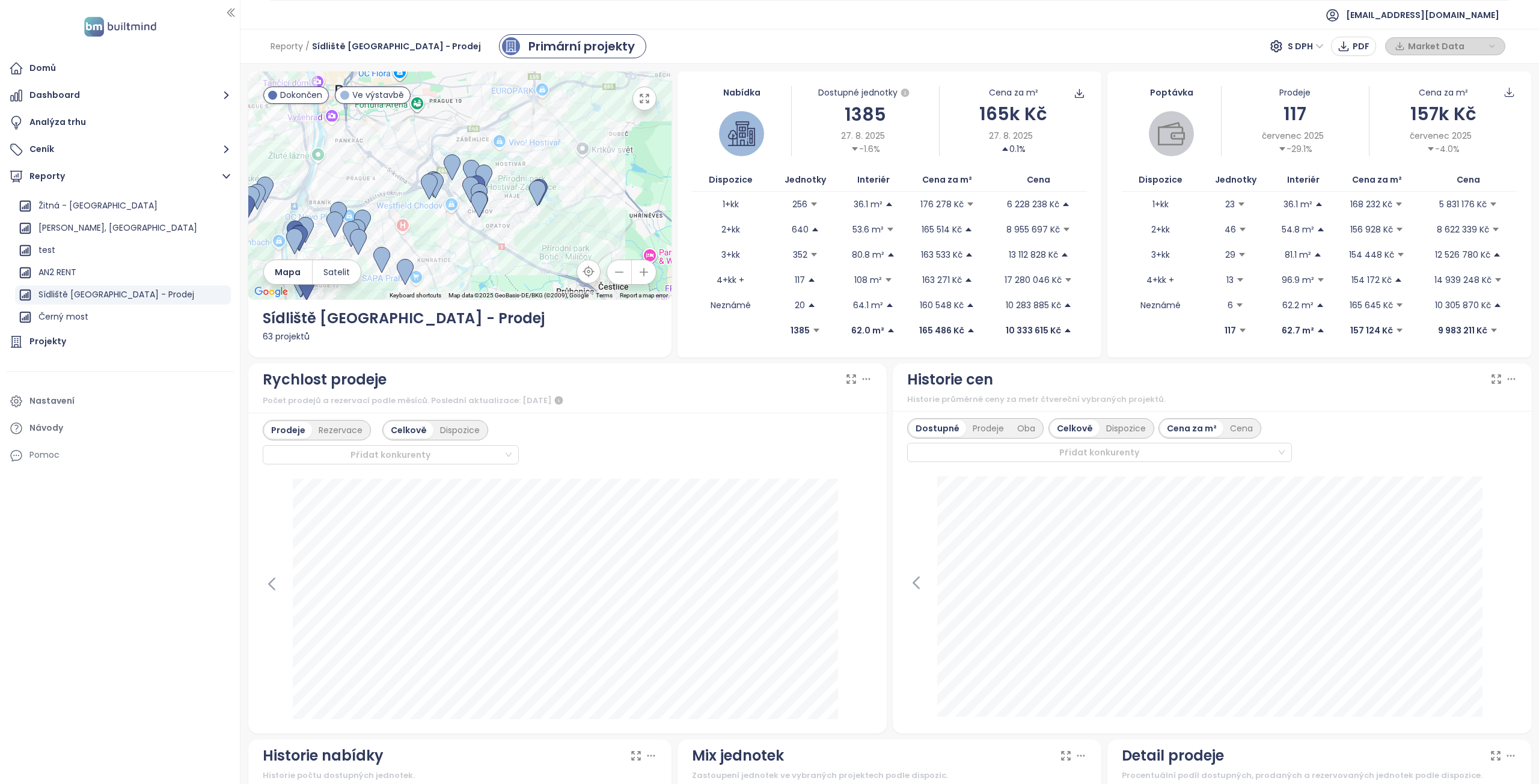
drag, startPoint x: 573, startPoint y: 212, endPoint x: 536, endPoint y: 238, distance: 45.2
click at [543, 240] on div at bounding box center [460, 185] width 424 height 228
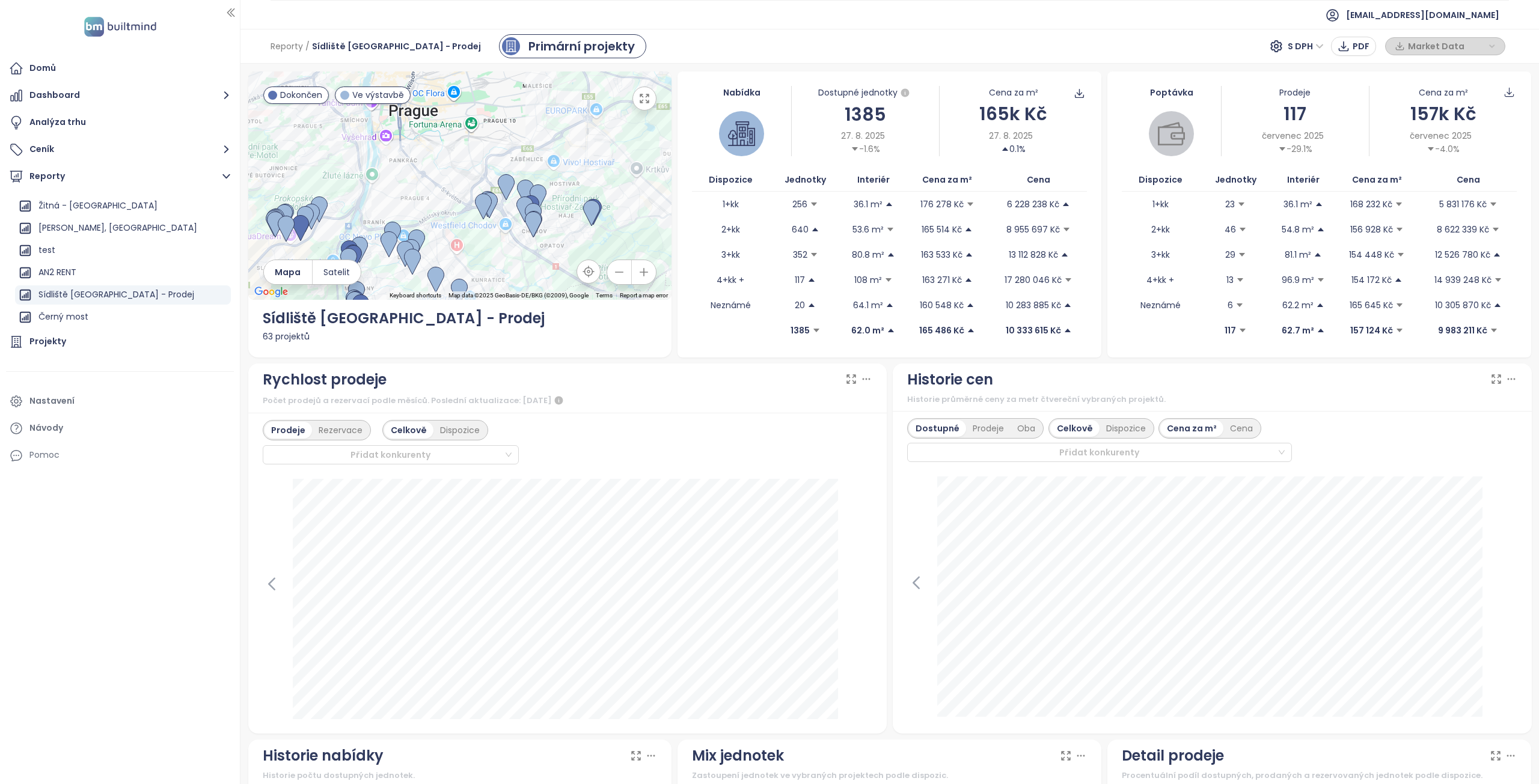
drag, startPoint x: 573, startPoint y: 132, endPoint x: 572, endPoint y: 192, distance: 60.0
click at [572, 191] on div at bounding box center [460, 185] width 424 height 228
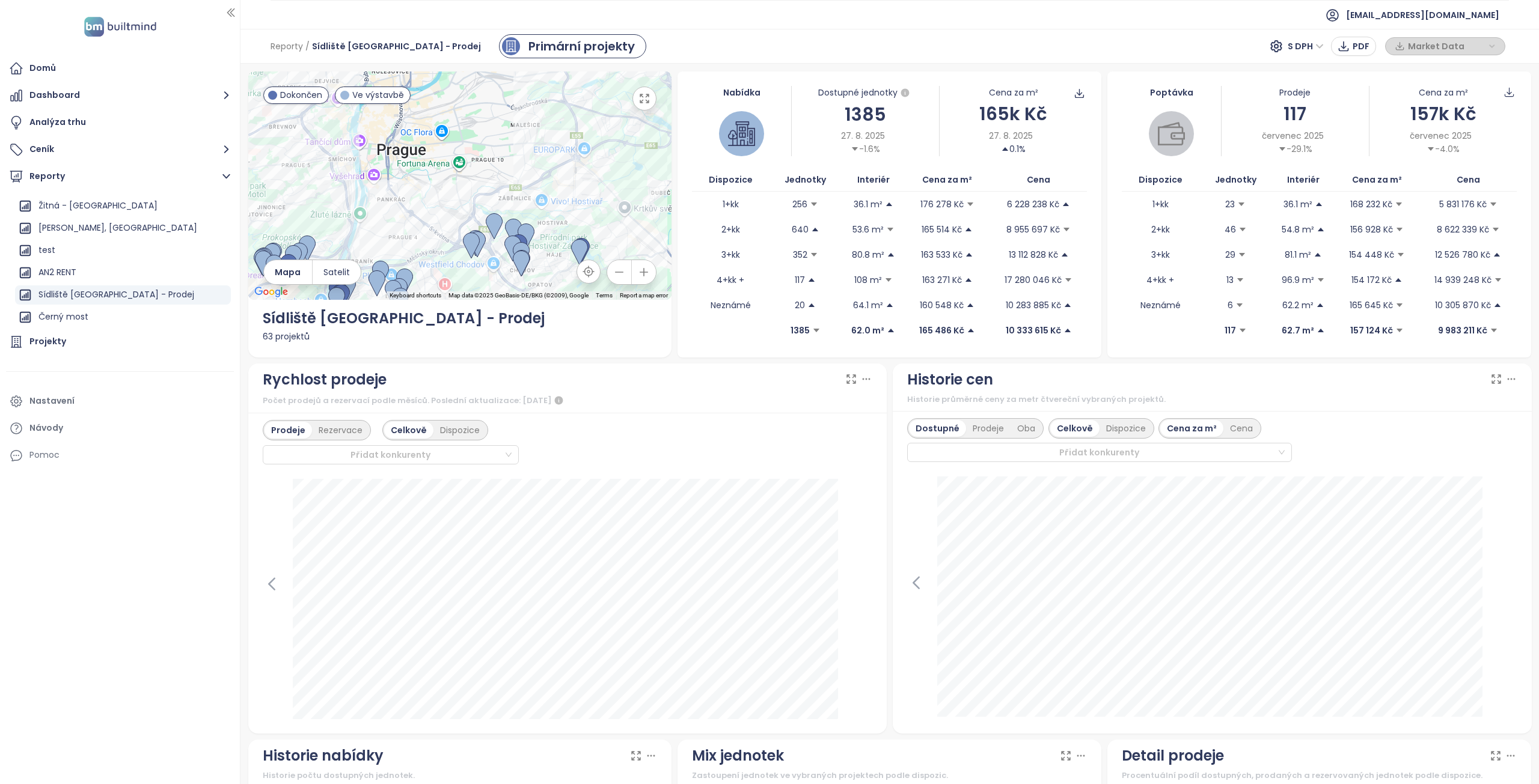
drag, startPoint x: 596, startPoint y: 148, endPoint x: 571, endPoint y: 189, distance: 48.0
click at [571, 189] on div at bounding box center [460, 185] width 424 height 228
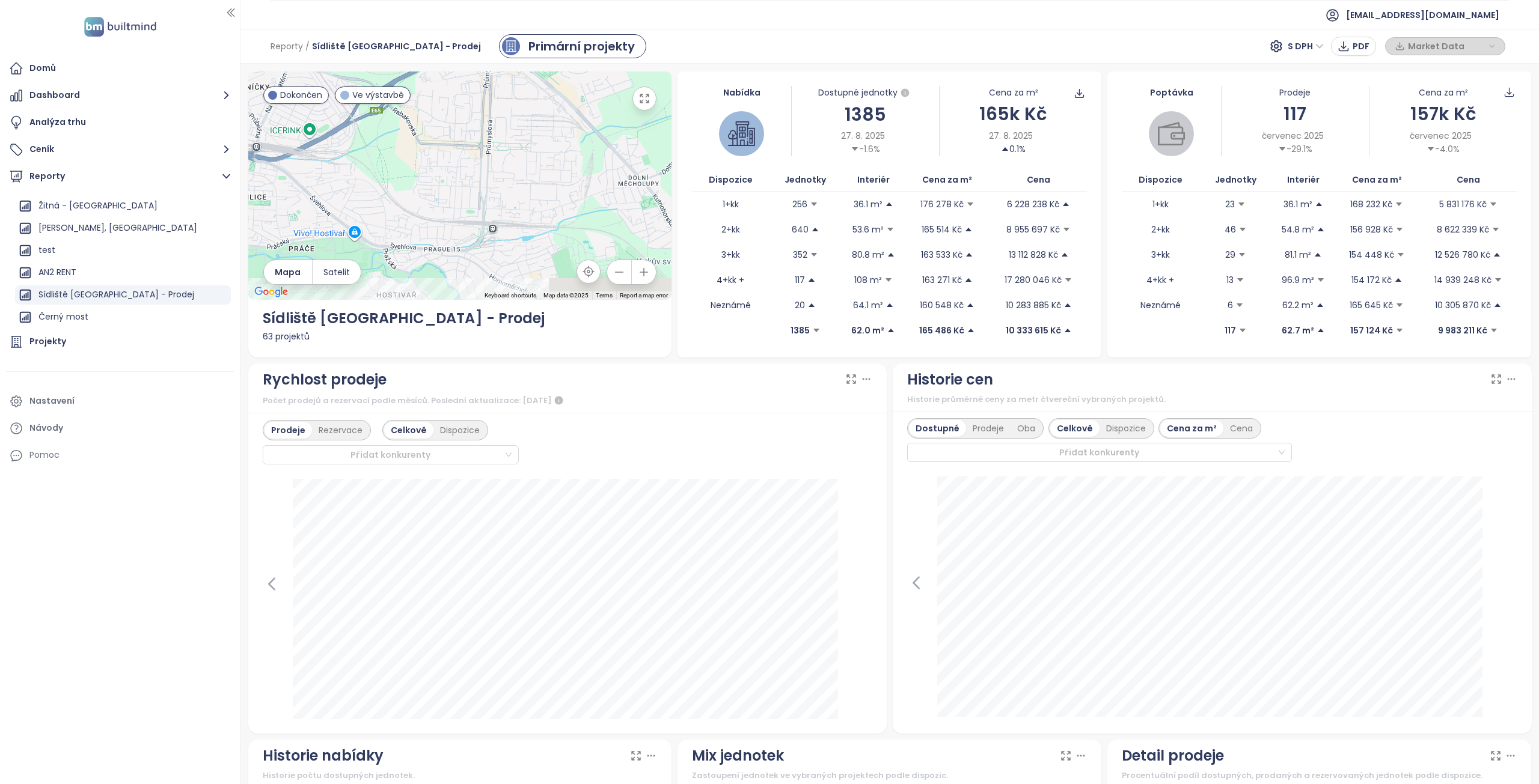
drag, startPoint x: 542, startPoint y: 231, endPoint x: 513, endPoint y: 113, distance: 121.5
click at [513, 118] on div at bounding box center [460, 185] width 424 height 228
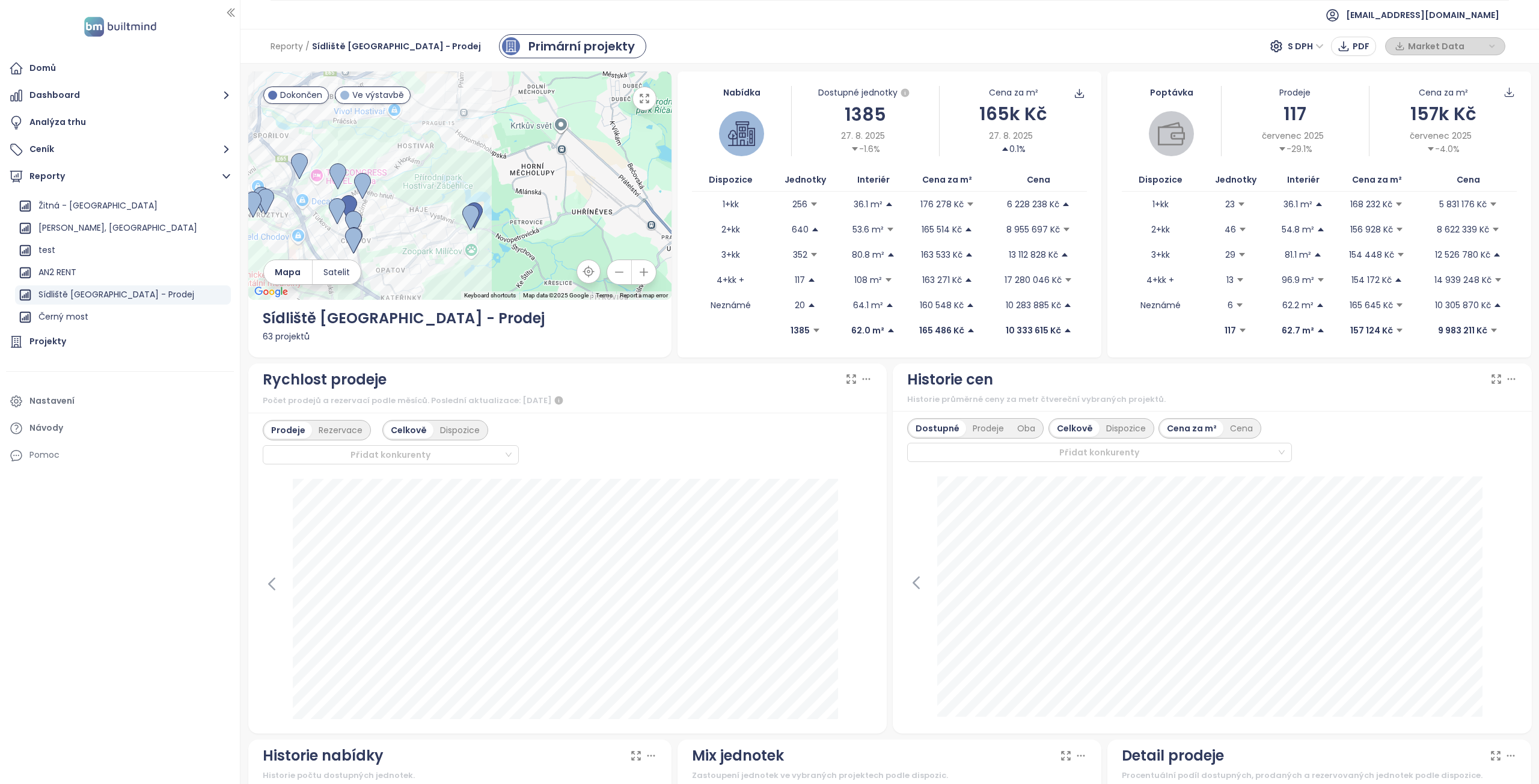
drag, startPoint x: 462, startPoint y: 156, endPoint x: 429, endPoint y: 118, distance: 50.3
click at [429, 118] on div at bounding box center [460, 185] width 424 height 228
drag, startPoint x: 976, startPoint y: 113, endPoint x: 1044, endPoint y: 114, distance: 68.0
click at [1044, 114] on div "165k Kč" at bounding box center [1014, 114] width 147 height 28
